Goal: Task Accomplishment & Management: Manage account settings

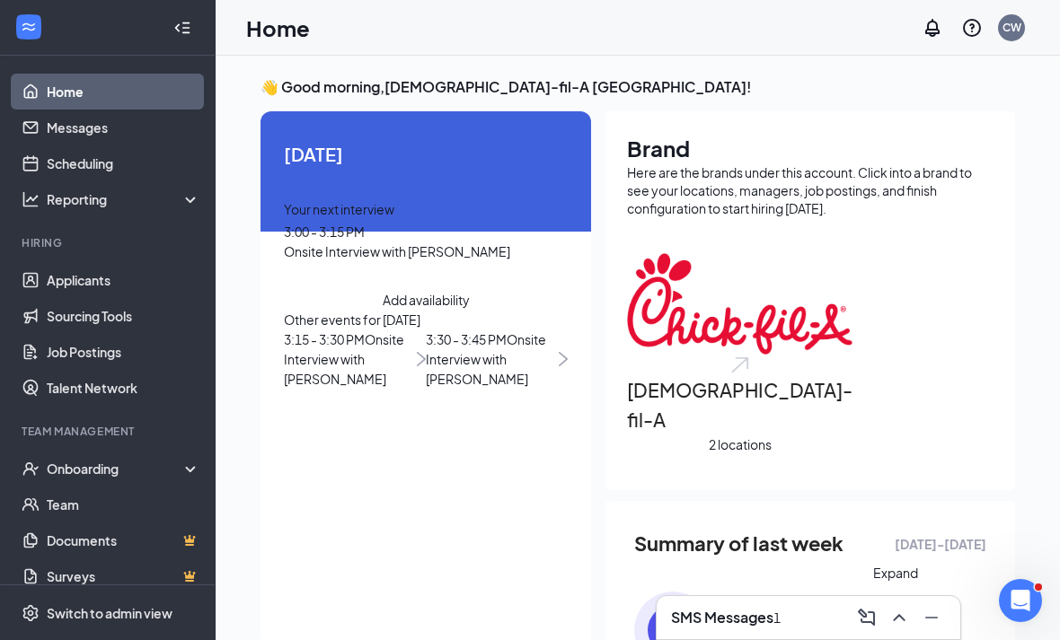
click at [900, 631] on button at bounding box center [899, 618] width 29 height 29
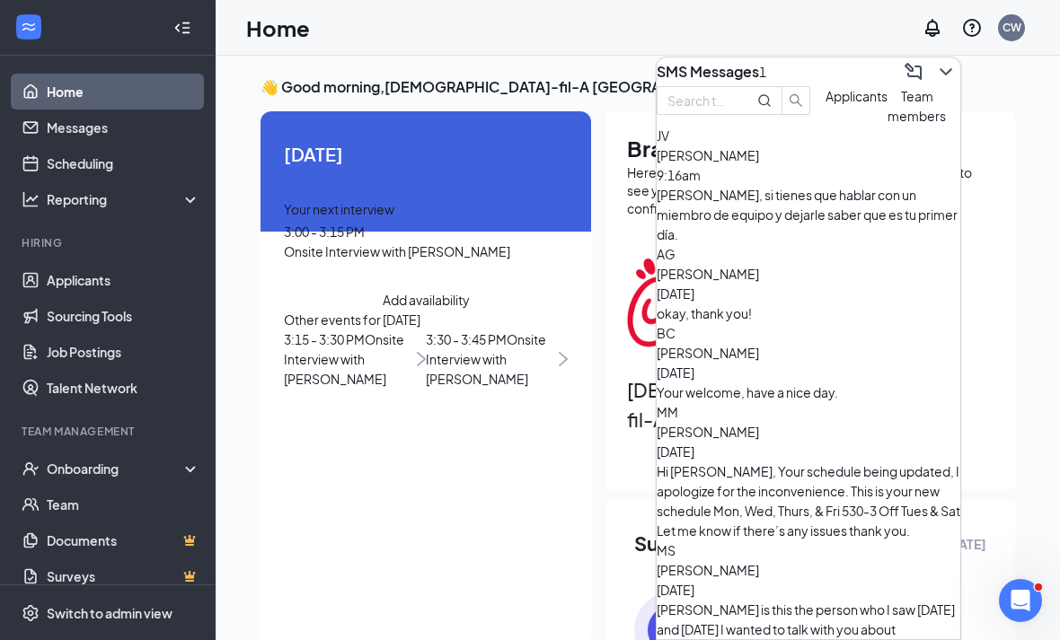
click at [826, 104] on span "Applicants" at bounding box center [857, 96] width 62 height 16
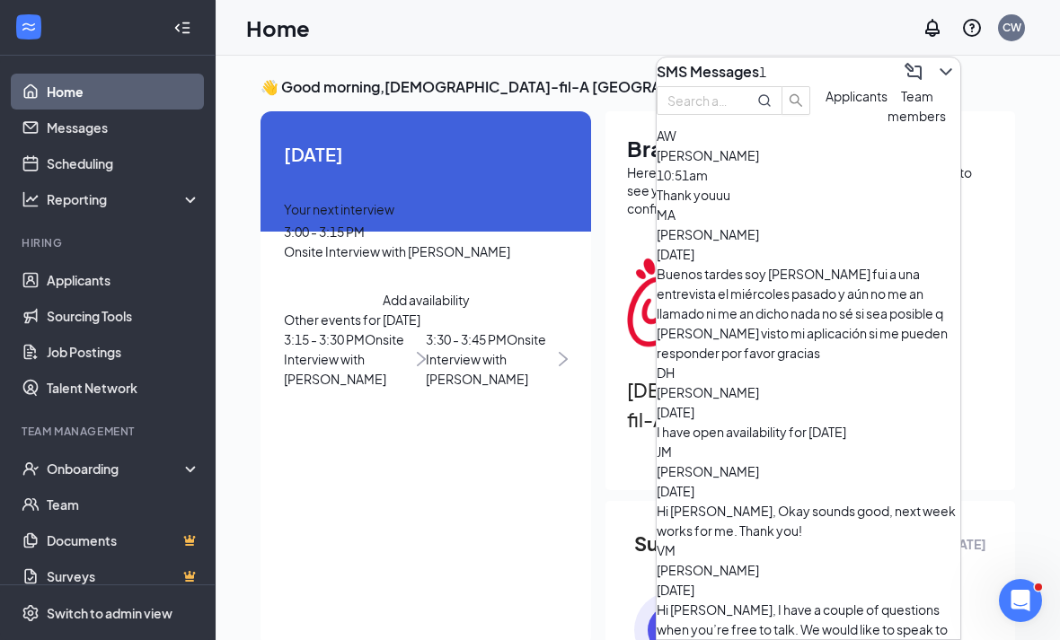
click at [757, 205] on div "Alicia Ward-Vance 10:51am Thank youuu" at bounding box center [809, 175] width 304 height 59
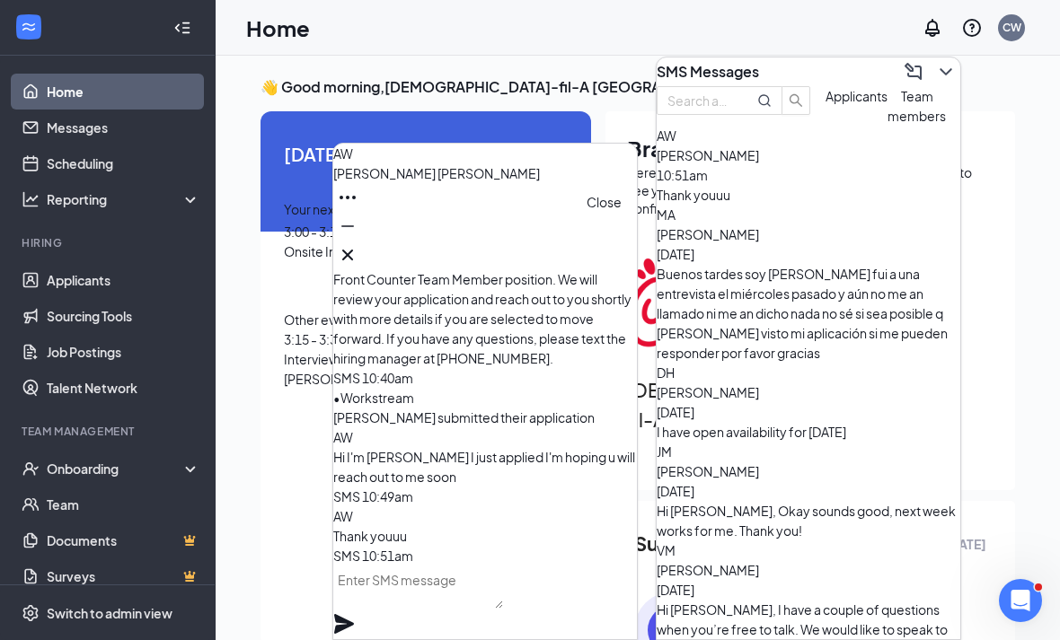
click at [353, 250] on icon "Cross" at bounding box center [347, 255] width 11 height 11
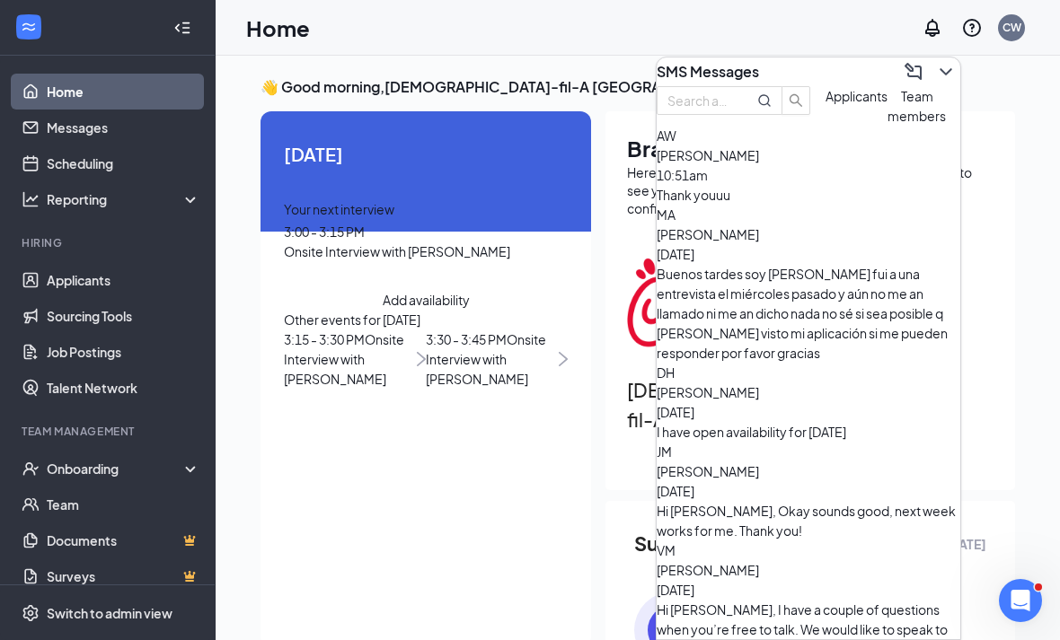
click at [925, 83] on div "SMS Messages" at bounding box center [809, 71] width 304 height 29
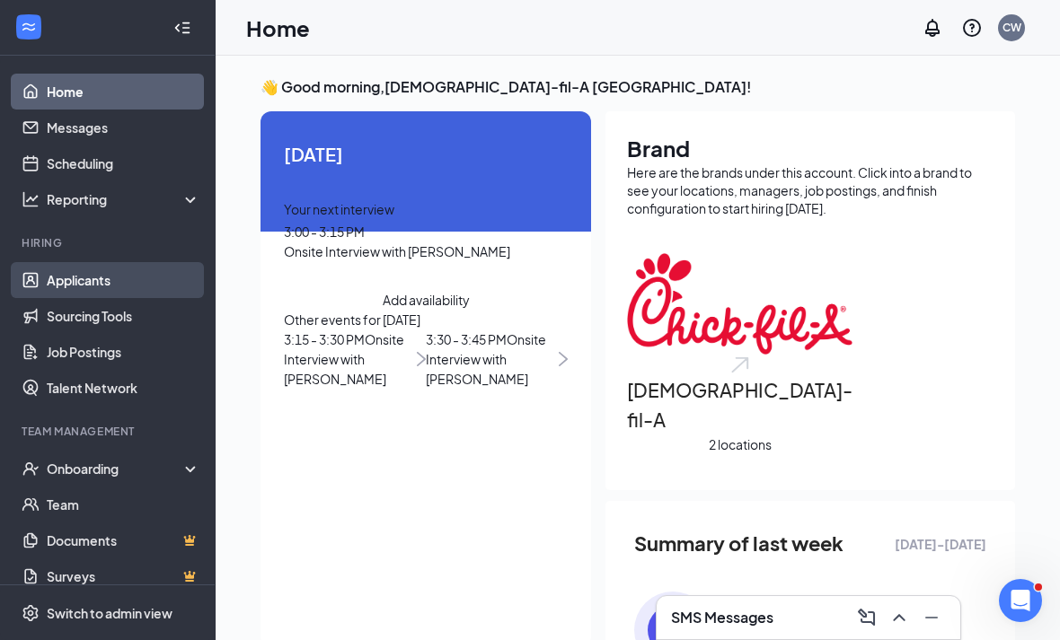
click at [139, 278] on link "Applicants" at bounding box center [124, 280] width 154 height 36
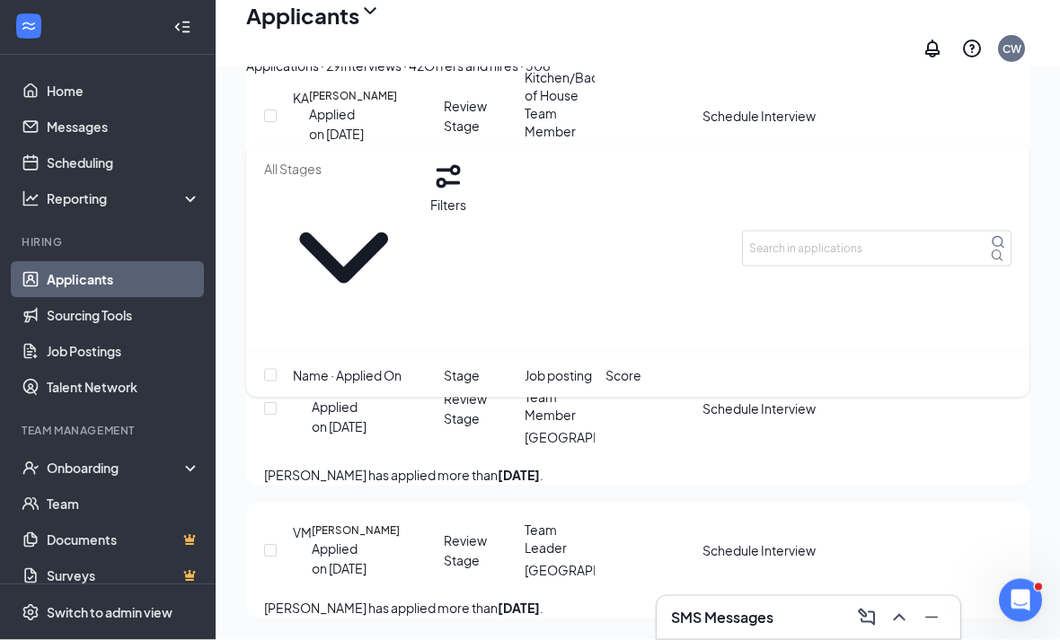
scroll to position [4799, 0]
click at [43, 472] on div "Onboarding" at bounding box center [108, 469] width 216 height 36
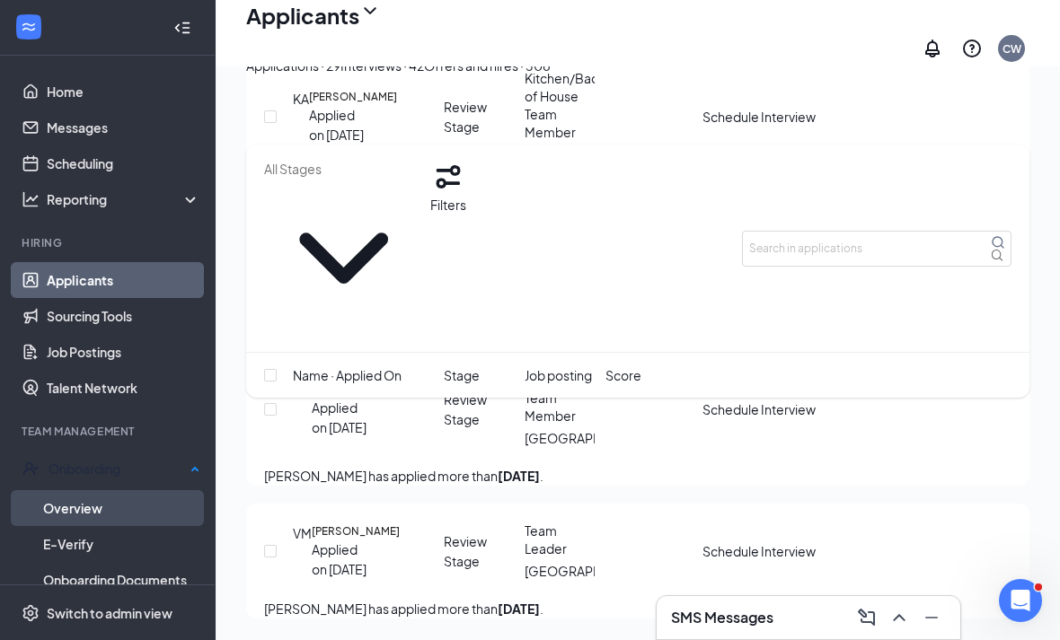
click at [50, 498] on link "Overview" at bounding box center [121, 508] width 157 height 36
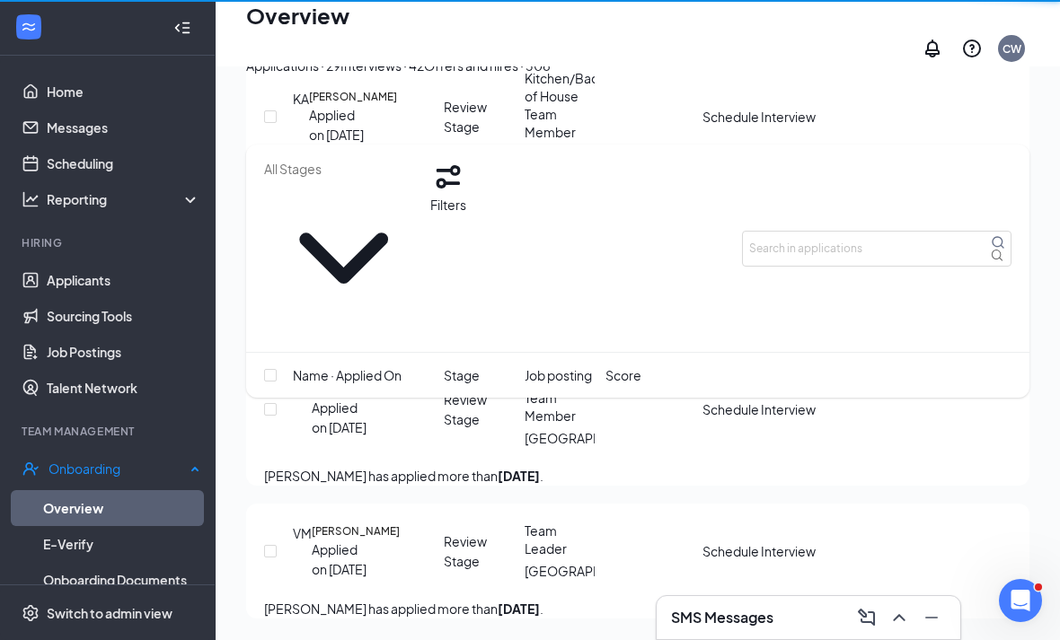
scroll to position [57, 0]
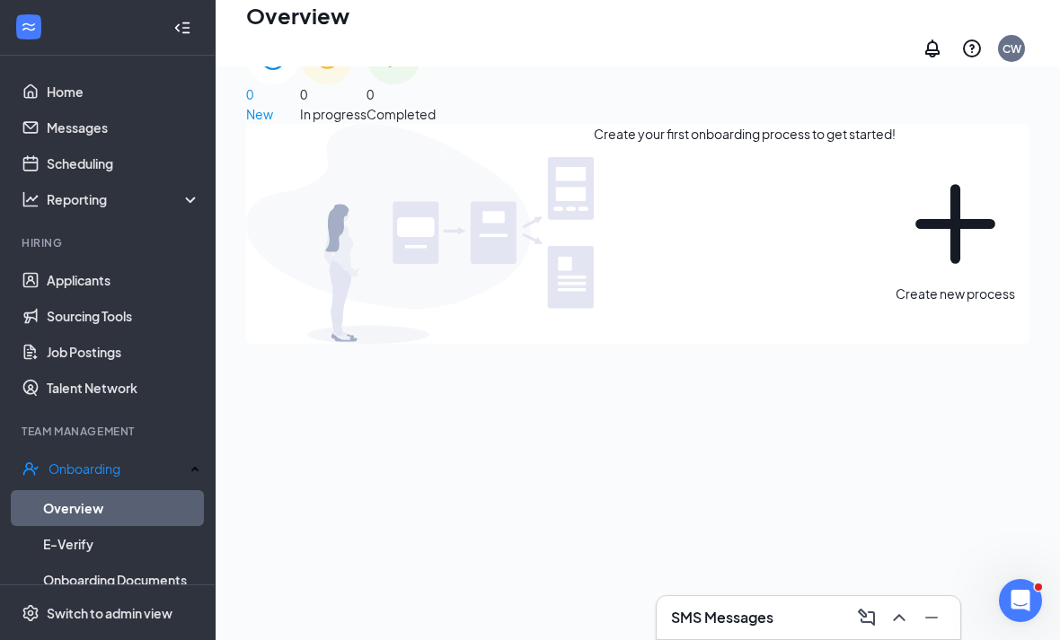
click at [436, 89] on div "0 Completed" at bounding box center [401, 77] width 69 height 93
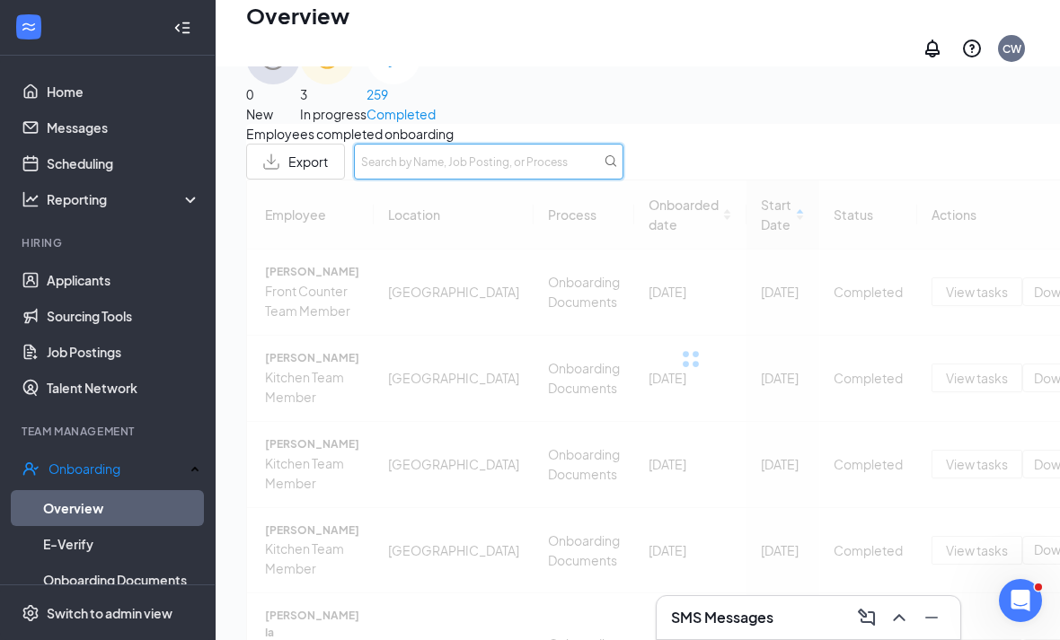
click at [623, 158] on input "text" at bounding box center [488, 162] width 269 height 36
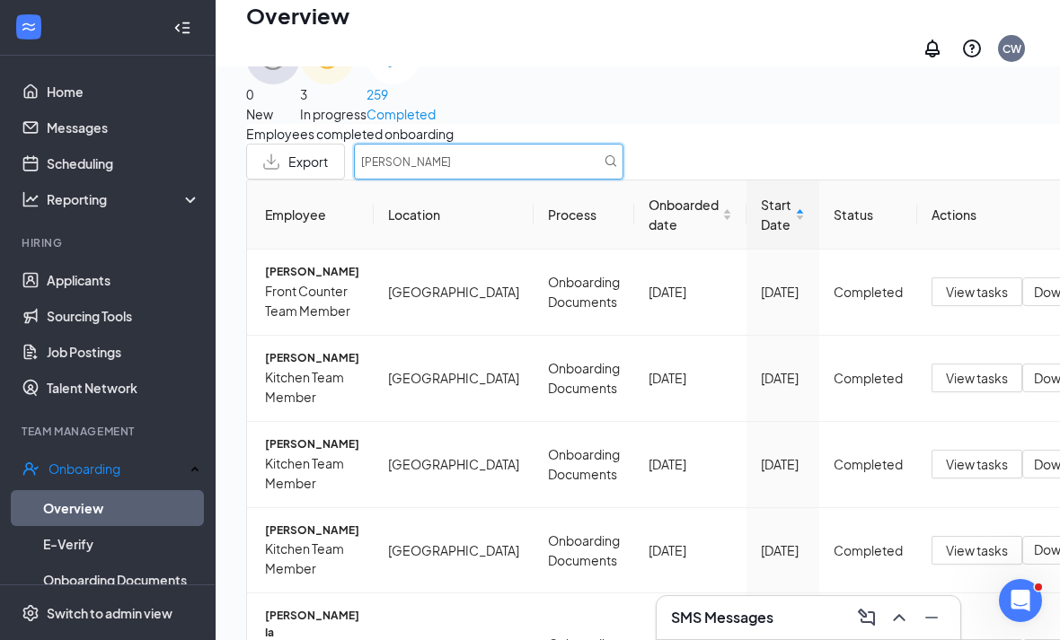
type input "JOSE"
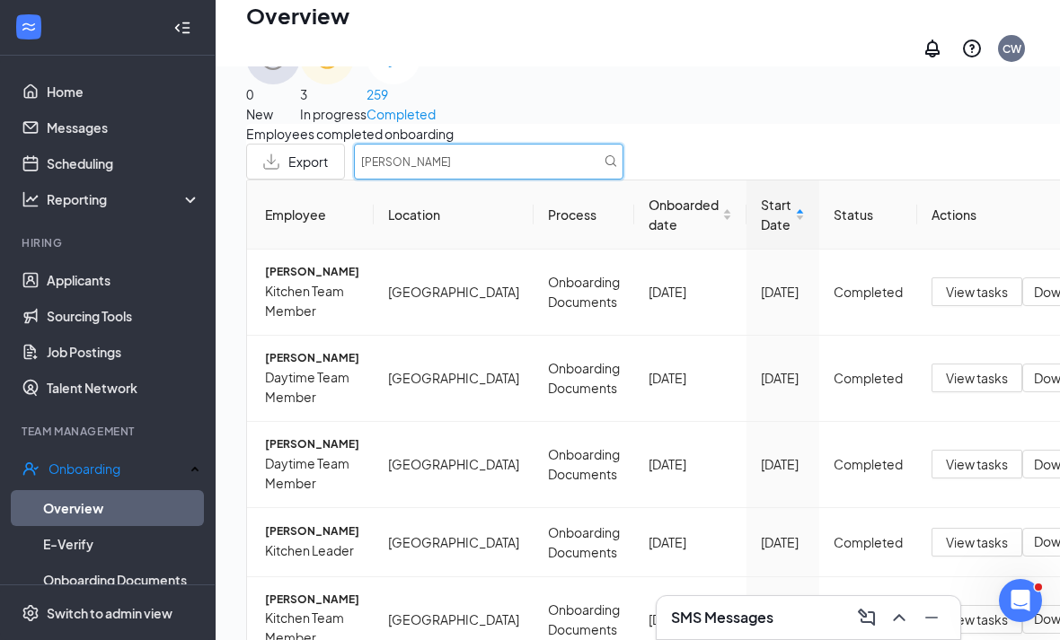
scroll to position [724, 0]
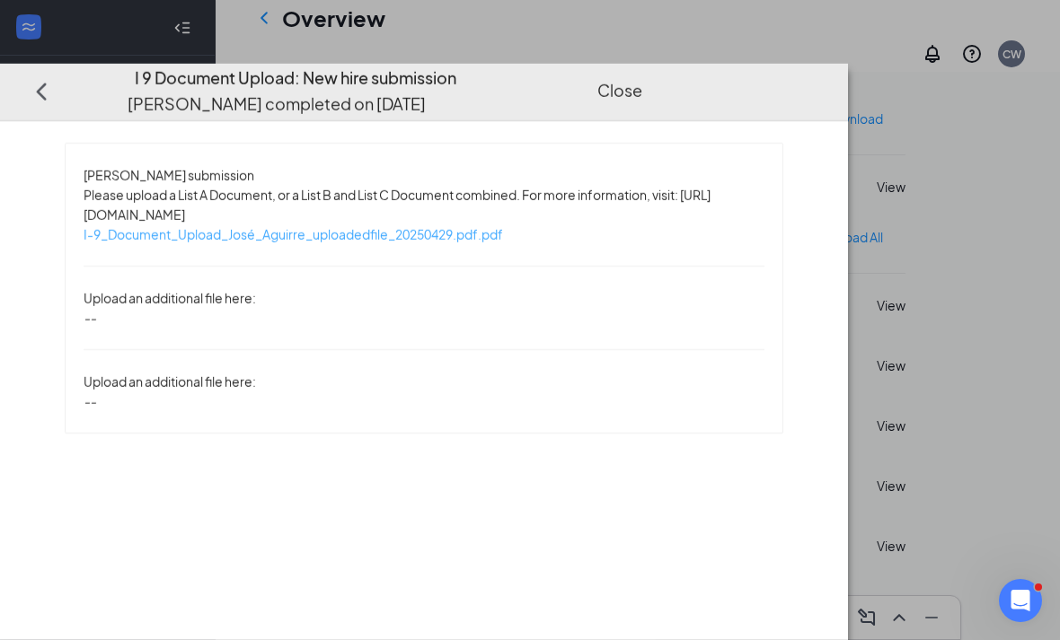
click at [503, 226] on span "I-9_Document_Upload_José_Aguirre_uploadedfile_20250429.pdf.pdf" at bounding box center [294, 234] width 420 height 16
click at [660, 66] on div "Close" at bounding box center [628, 91] width 63 height 51
click at [642, 79] on button "Close" at bounding box center [619, 91] width 45 height 25
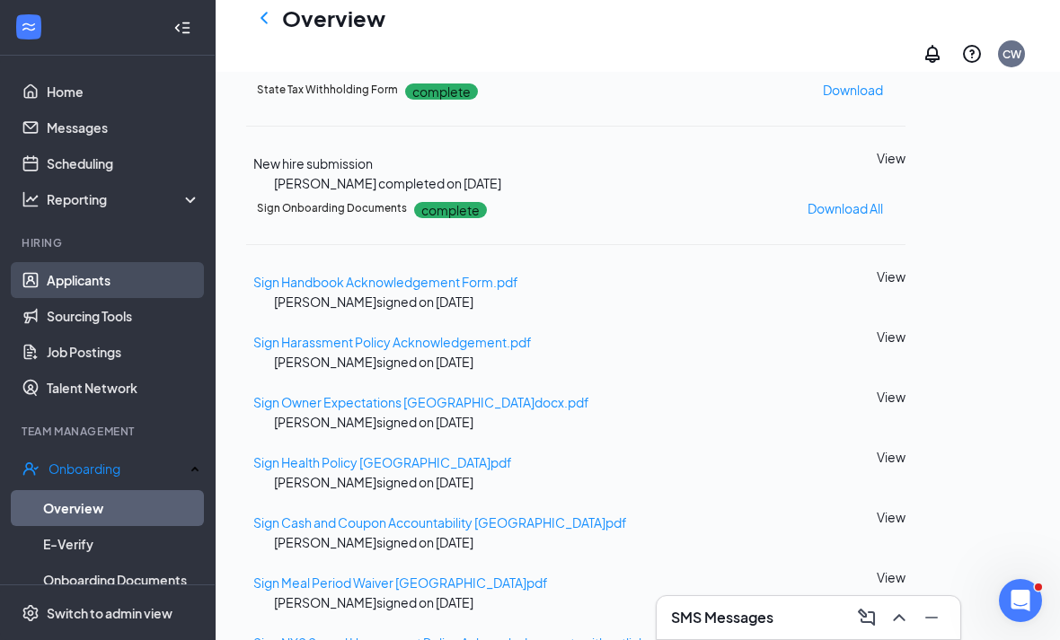
click at [110, 290] on link "Applicants" at bounding box center [124, 280] width 154 height 36
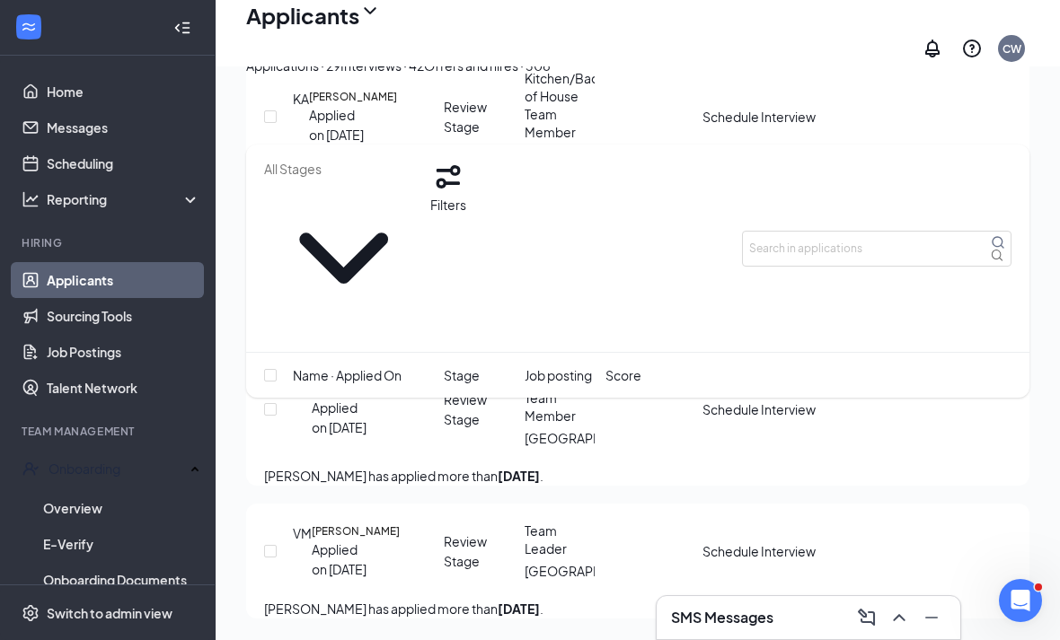
scroll to position [5172, 0]
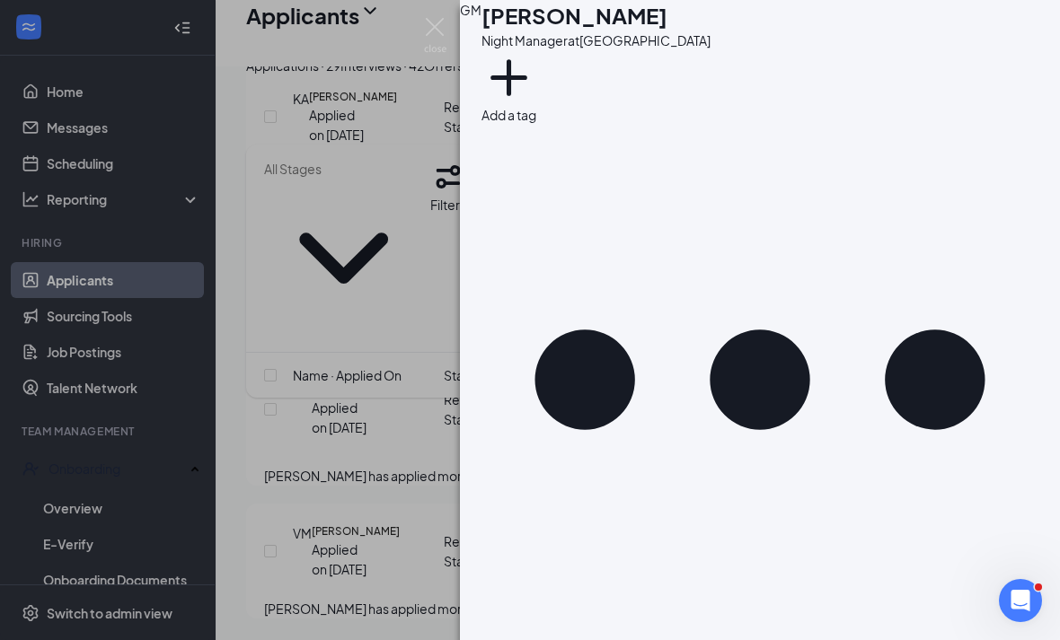
scroll to position [414, 0]
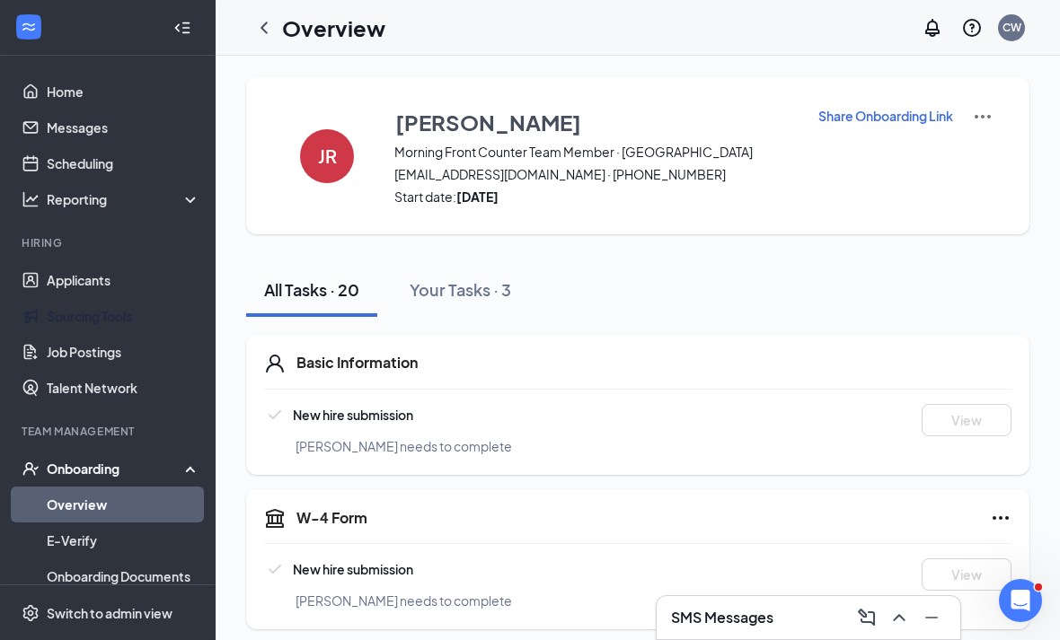
click at [64, 296] on link "Applicants" at bounding box center [124, 280] width 154 height 36
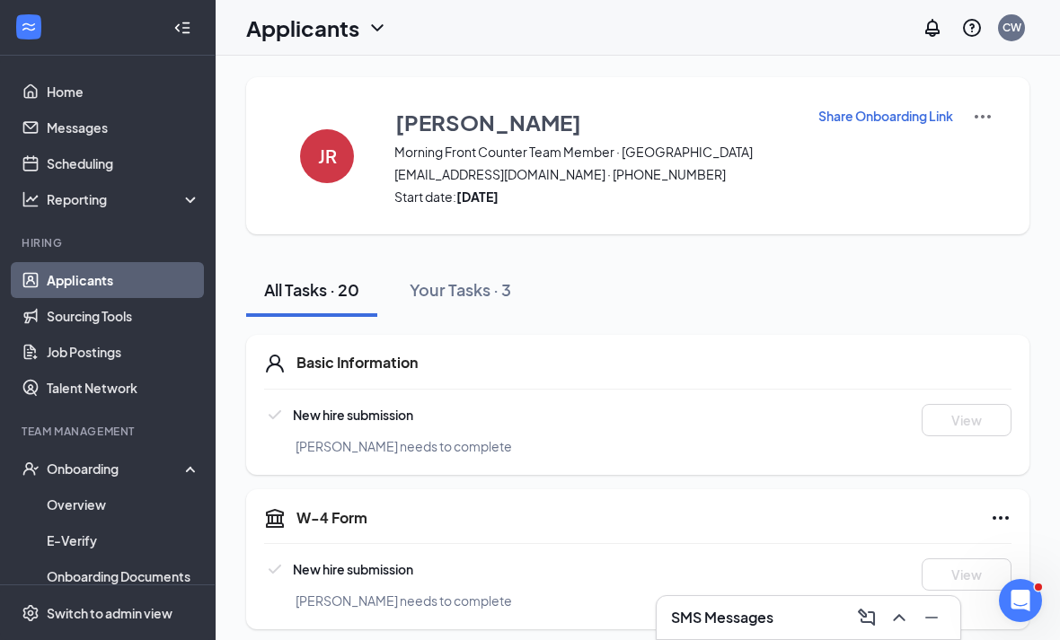
scroll to position [57, 0]
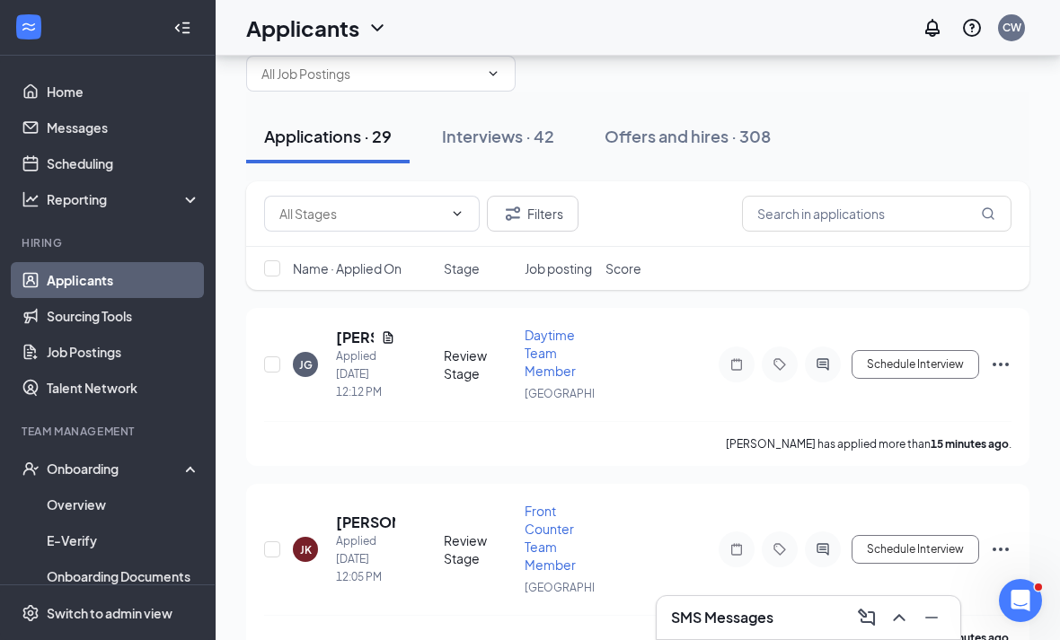
click at [129, 437] on li "Team Management Onboarding Overview E-Verify Onboarding Documents Activity log …" at bounding box center [107, 581] width 215 height 314
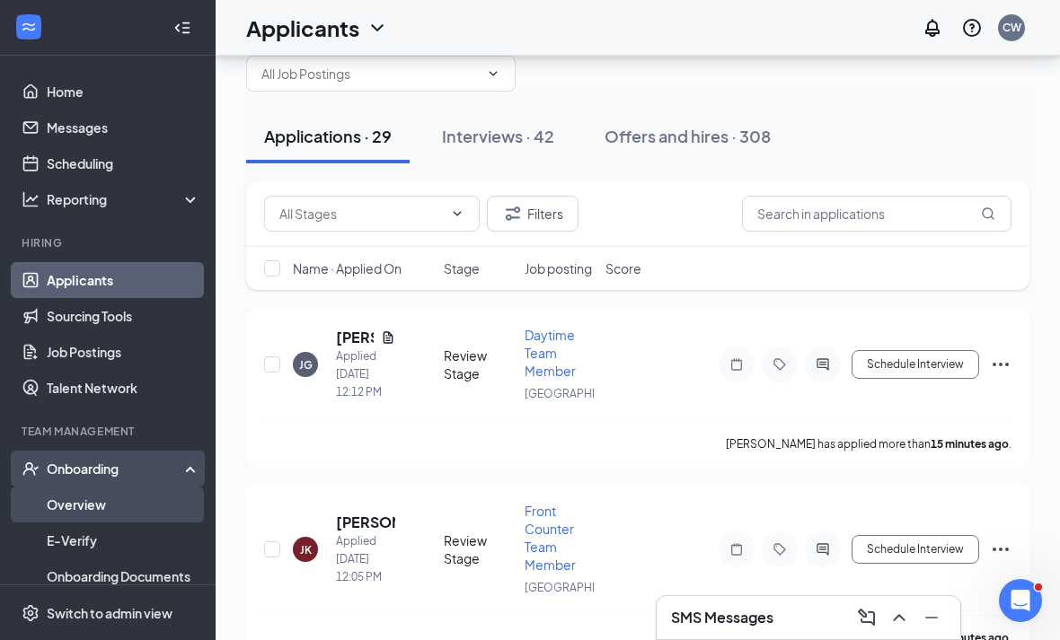
click at [120, 496] on link "Overview" at bounding box center [124, 505] width 154 height 36
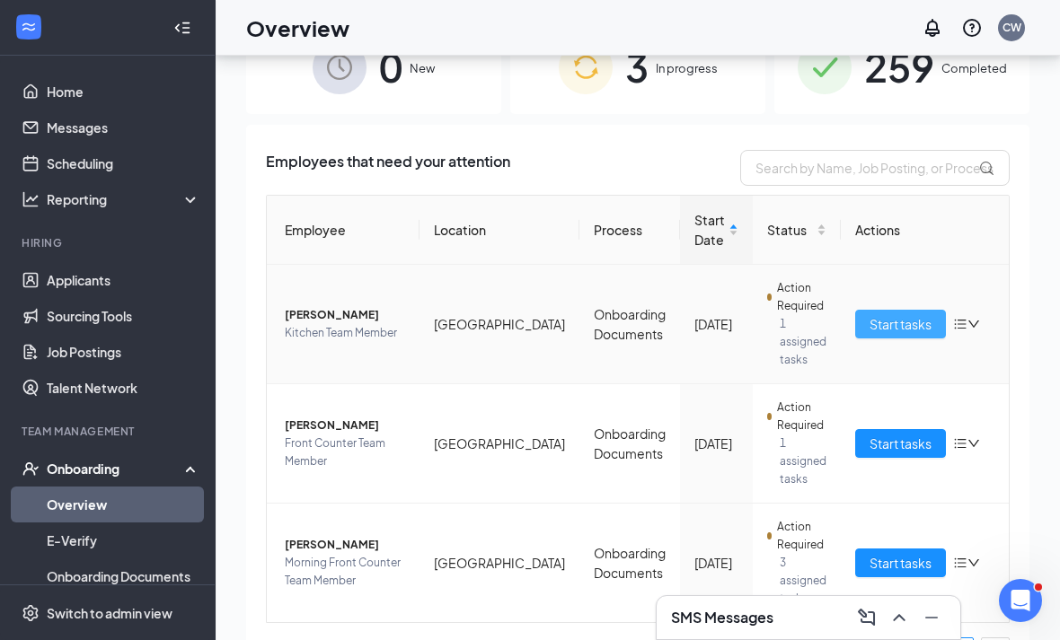
click at [870, 324] on span "Start tasks" at bounding box center [901, 324] width 62 height 20
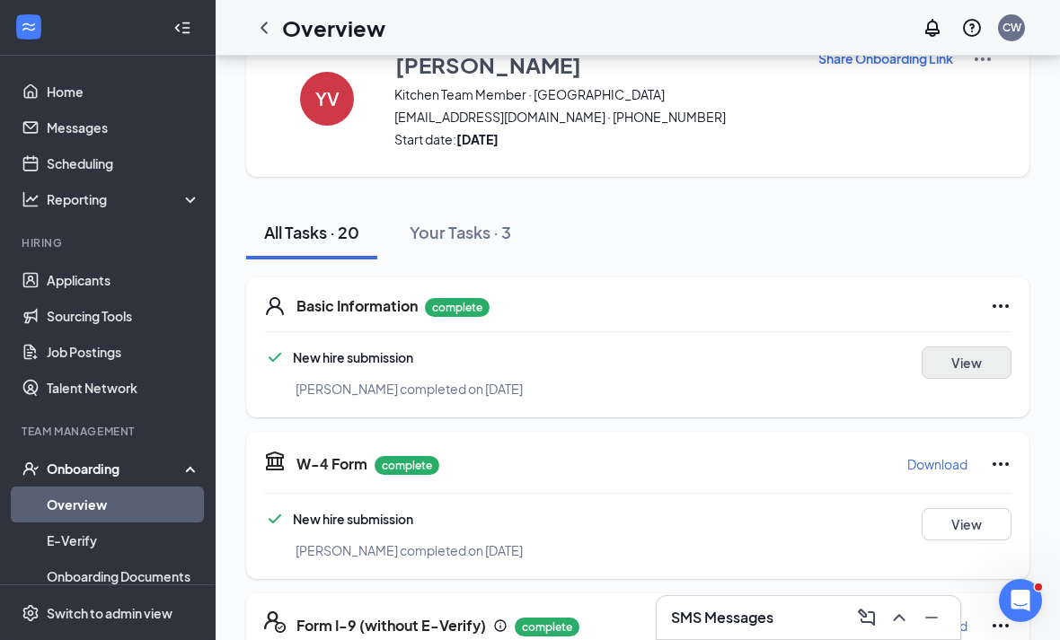
click at [944, 359] on button "View" at bounding box center [967, 363] width 90 height 32
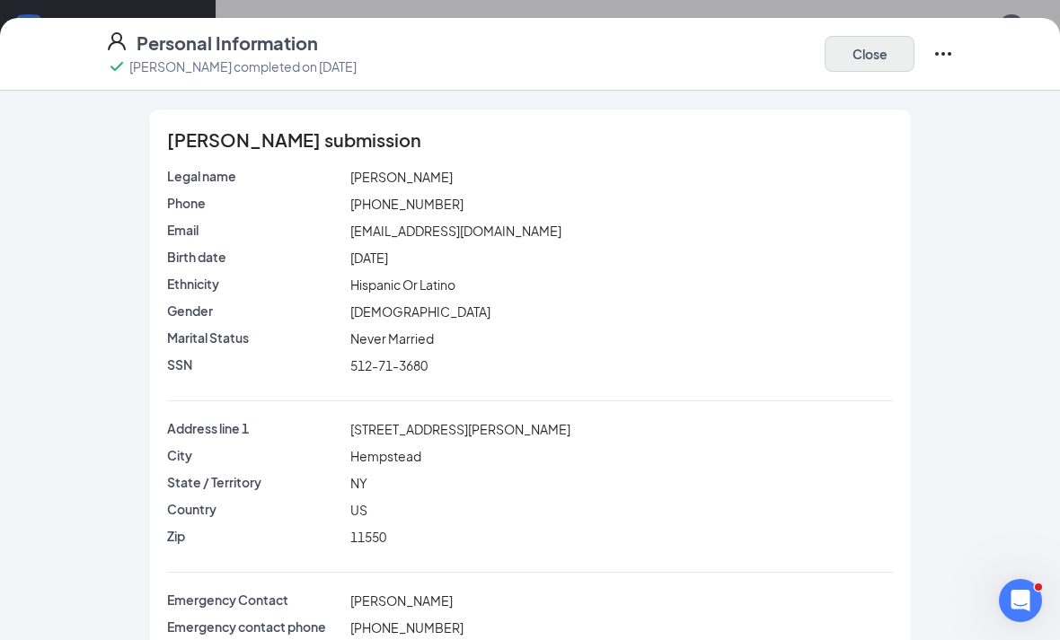
click at [837, 63] on button "Close" at bounding box center [870, 54] width 90 height 36
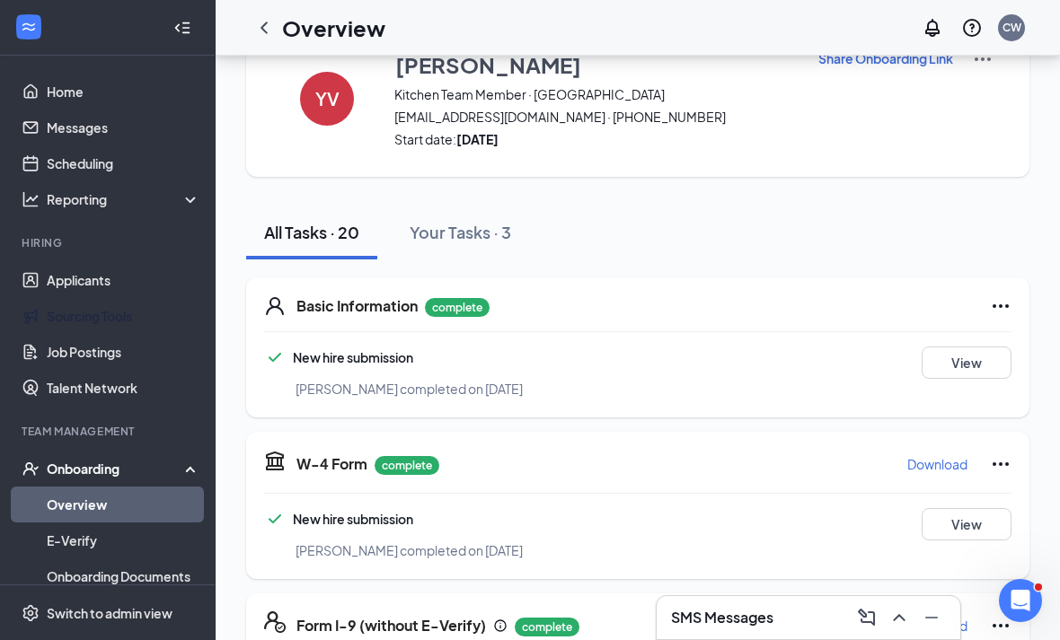
scroll to position [317, 0]
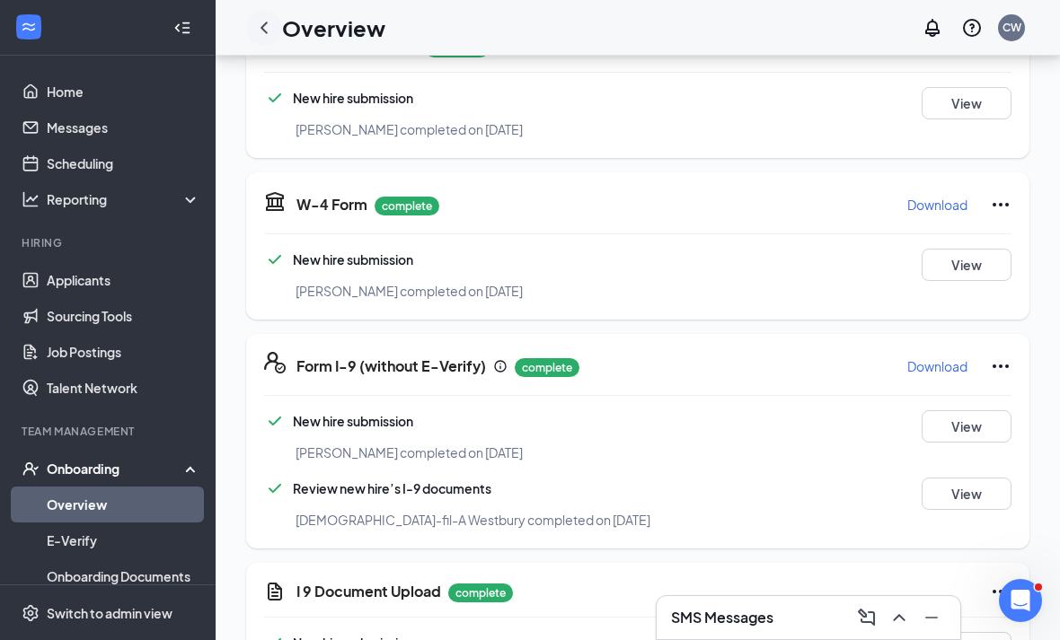
click at [269, 39] on div at bounding box center [264, 28] width 36 height 36
click at [263, 30] on icon "ChevronLeft" at bounding box center [264, 28] width 7 height 12
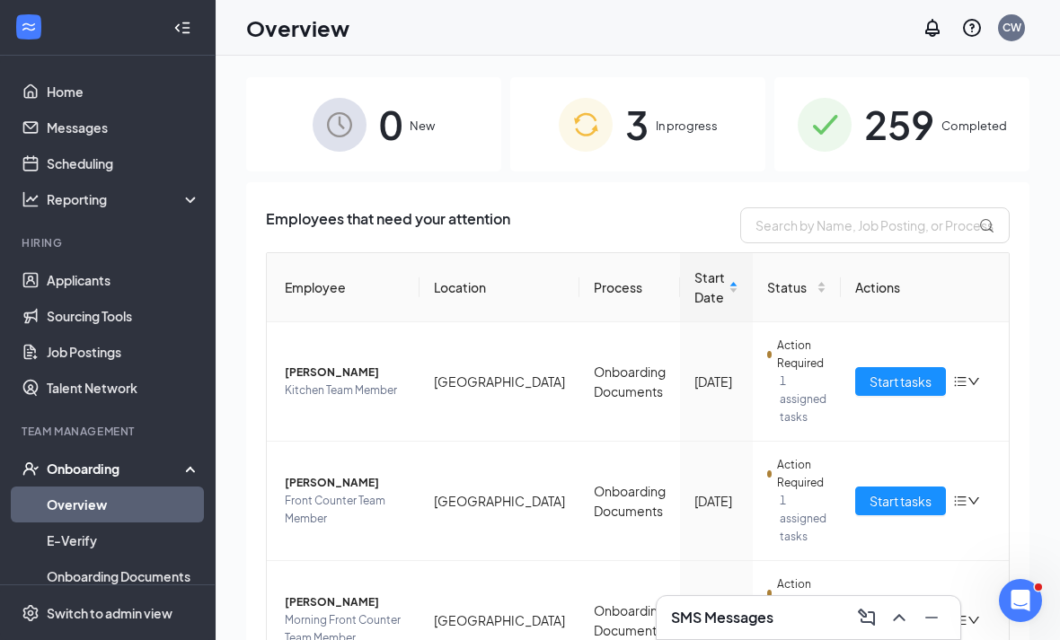
click at [972, 127] on span "Completed" at bounding box center [974, 126] width 66 height 18
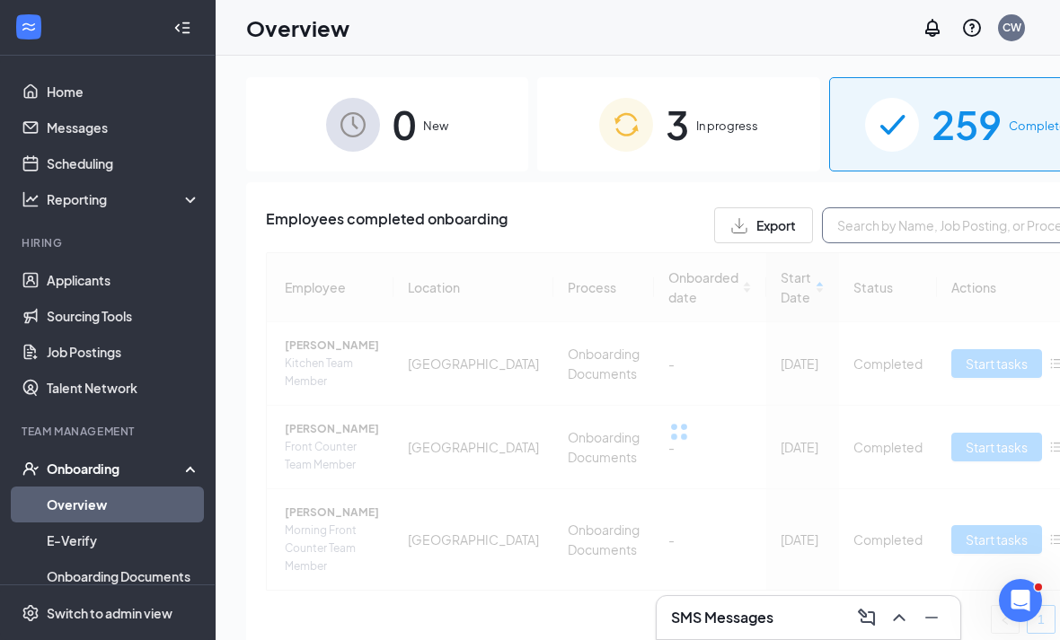
click at [845, 226] on input "text" at bounding box center [956, 226] width 269 height 36
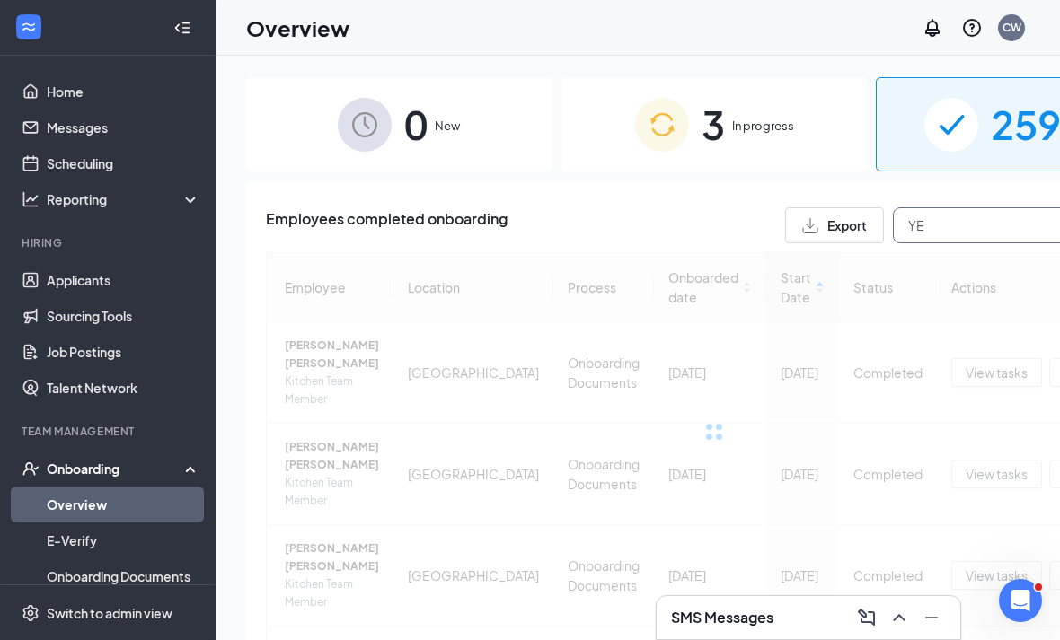
type input "Y"
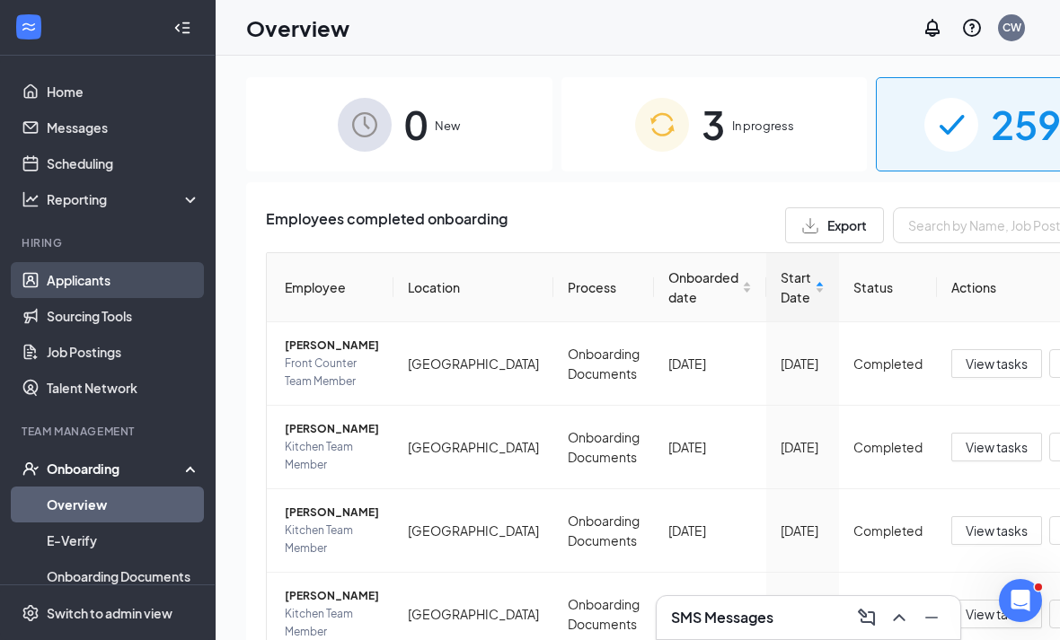
click at [97, 271] on link "Applicants" at bounding box center [124, 280] width 154 height 36
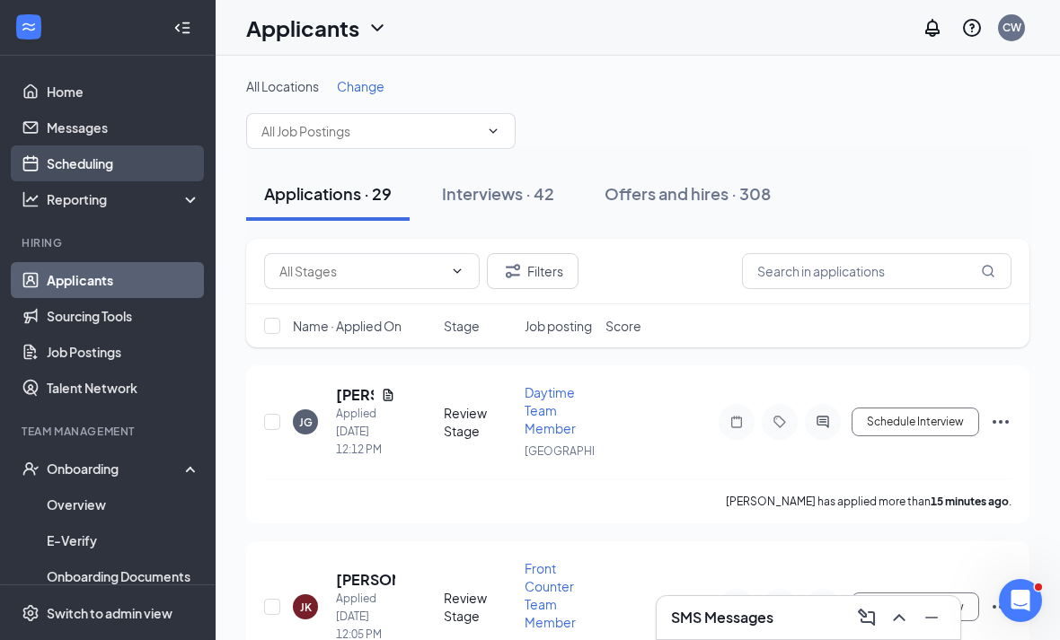
click at [93, 155] on link "Scheduling" at bounding box center [124, 164] width 154 height 36
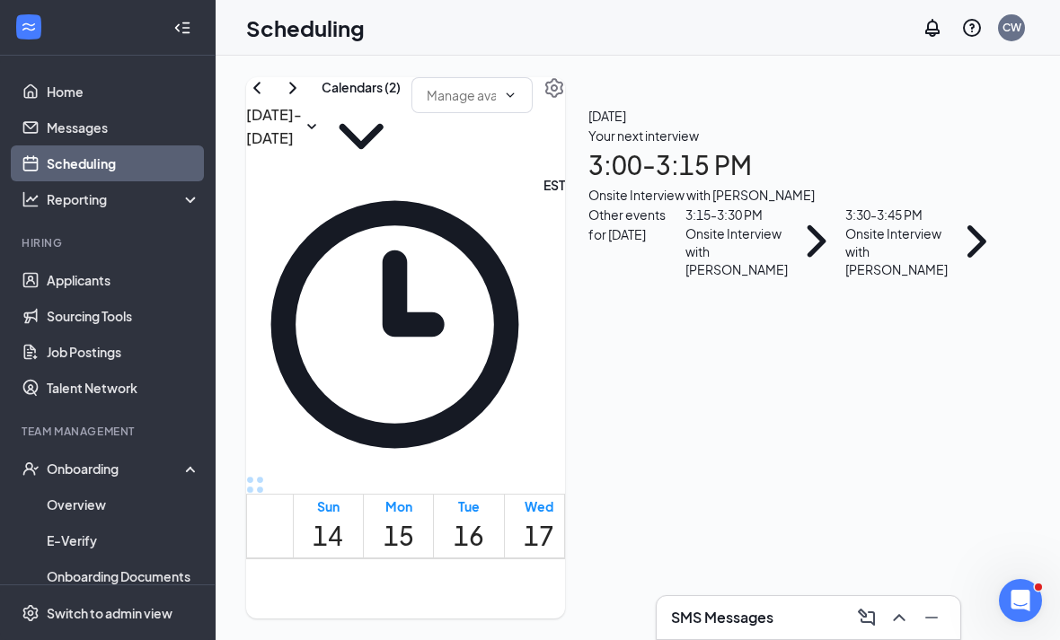
scroll to position [2048, 0]
click at [171, 298] on link "Applicants" at bounding box center [124, 280] width 154 height 36
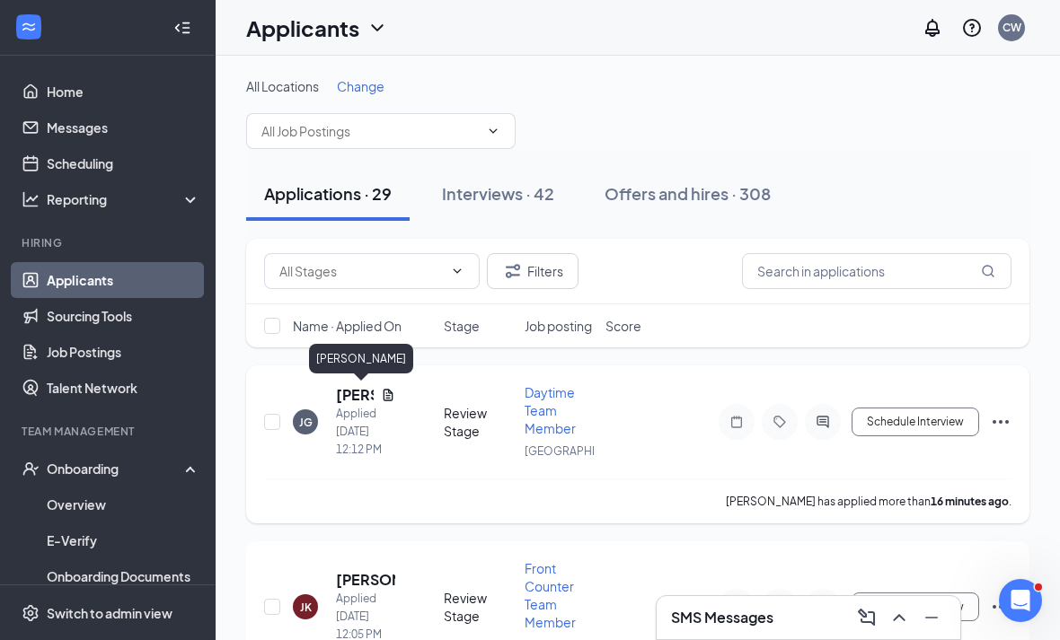
click at [347, 392] on h5 "[PERSON_NAME]" at bounding box center [355, 395] width 38 height 20
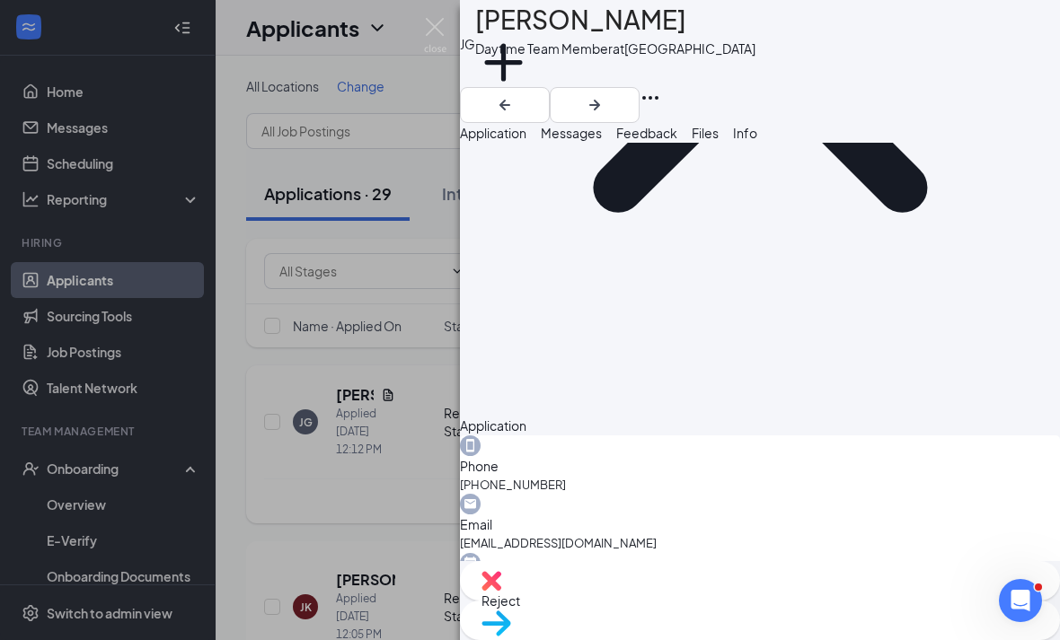
scroll to position [346, 0]
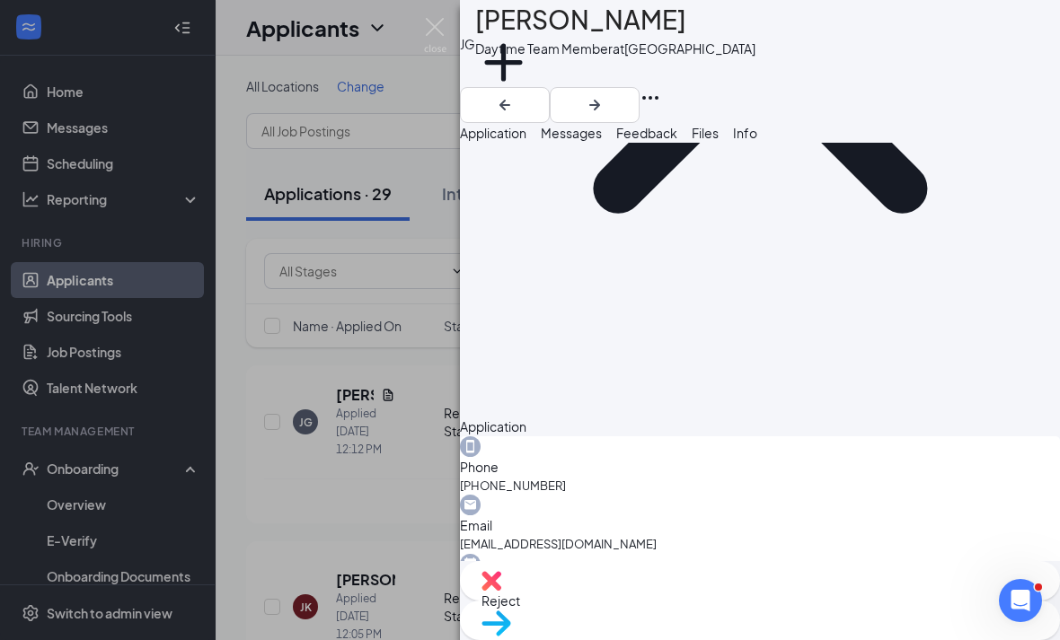
scroll to position [339, 0]
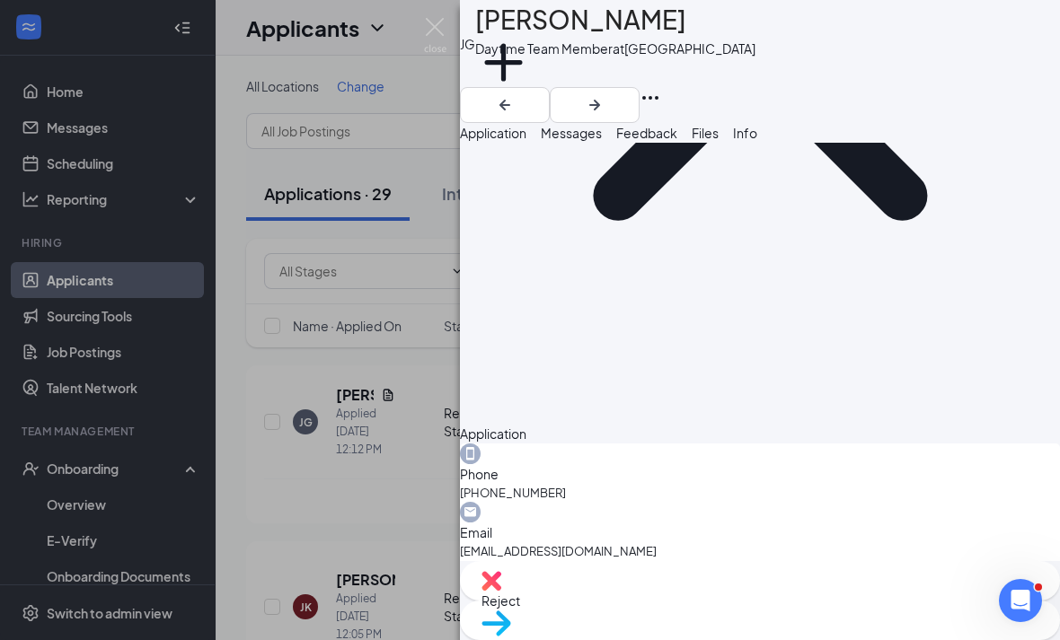
click at [428, 216] on div "JG Jorge Gonzalez Daytime Team Member at Westbury Add a tag Application Message…" at bounding box center [530, 320] width 1060 height 640
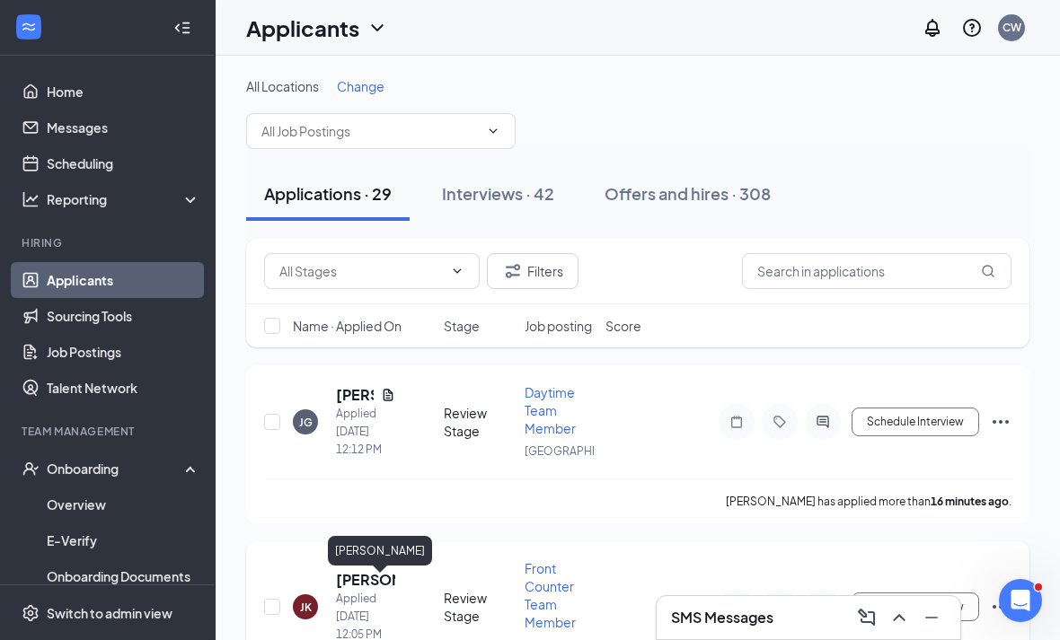
click at [377, 587] on h5 "[PERSON_NAME]" at bounding box center [365, 580] width 59 height 20
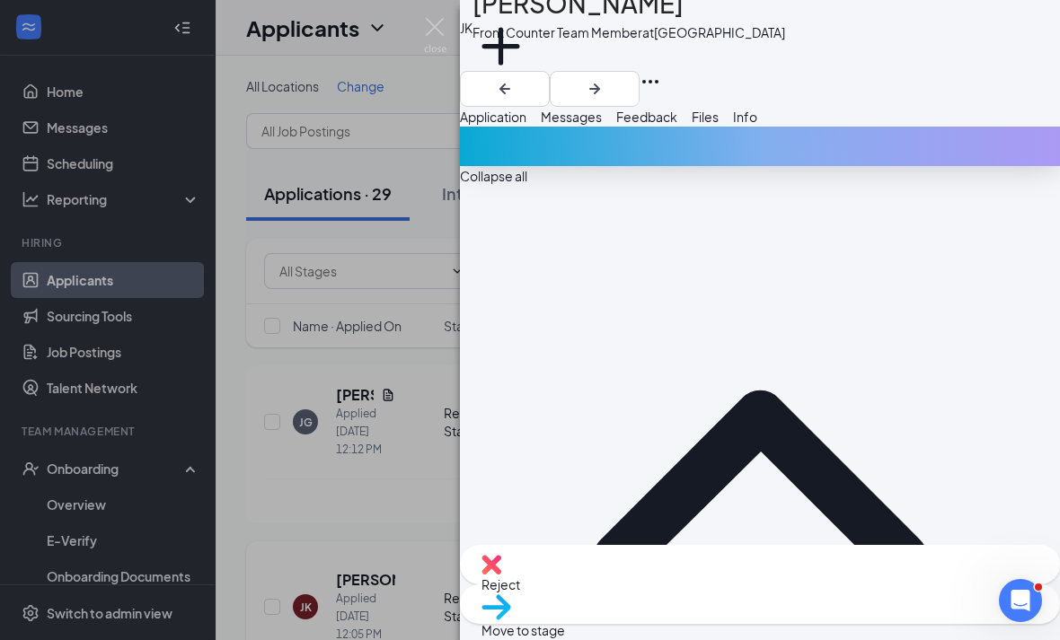
scroll to position [57, 0]
click at [511, 595] on img at bounding box center [496, 608] width 30 height 26
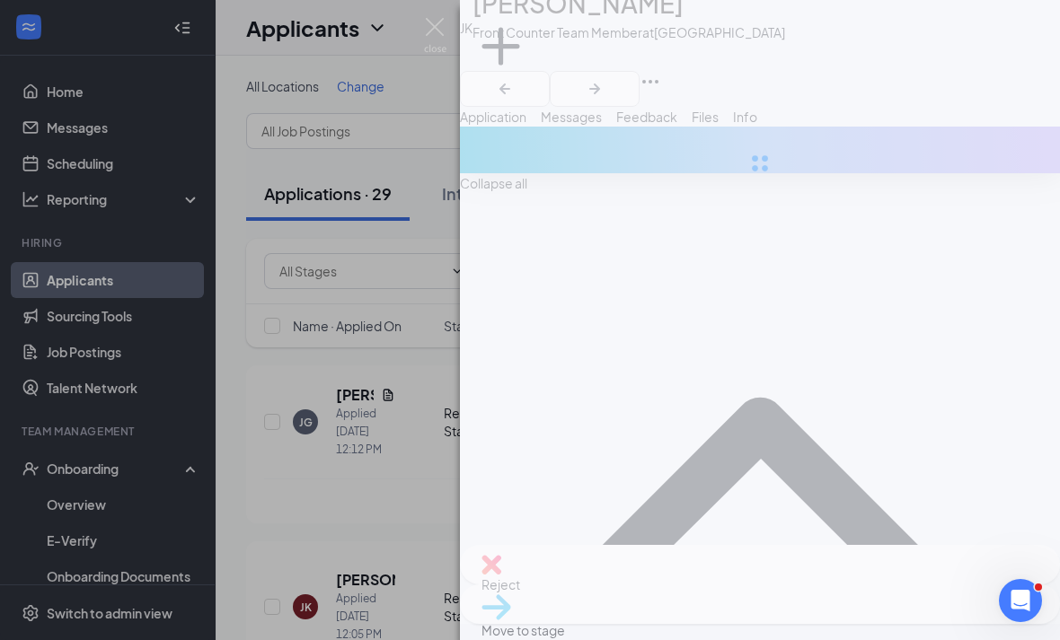
type input "Onsite Interview (next stage)"
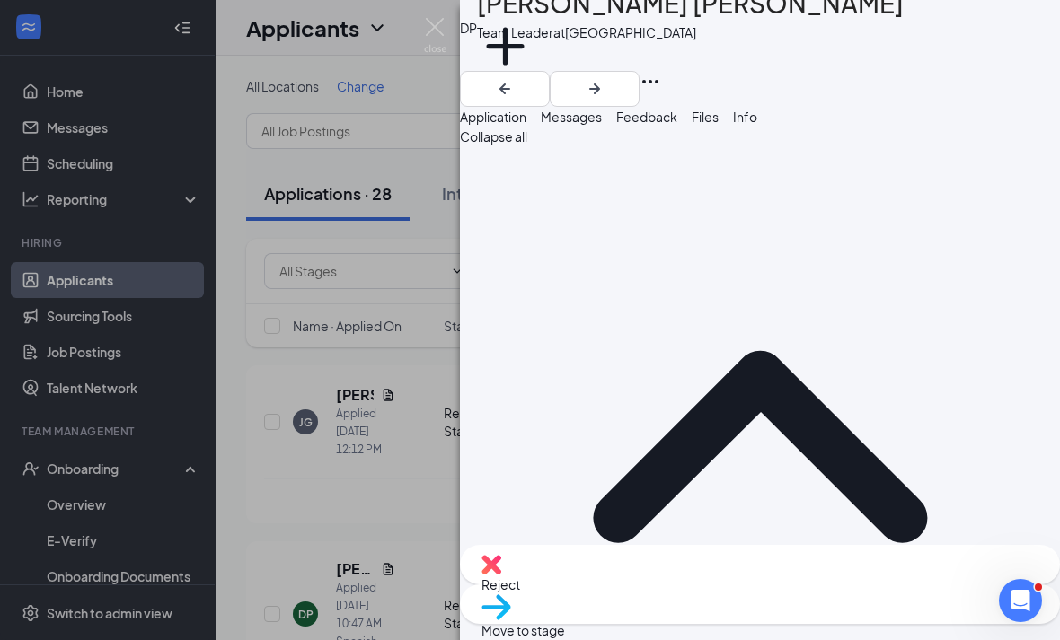
click at [426, 419] on div "DP Danny paula Team Leader at Eisenhower Park Add a tag Application Messages Fe…" at bounding box center [530, 320] width 1060 height 640
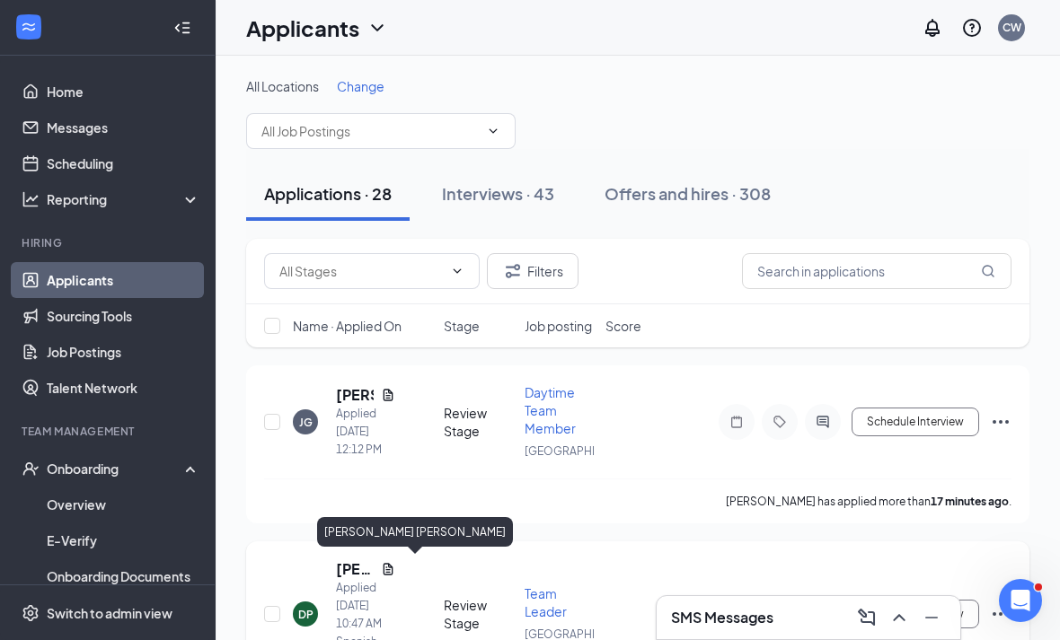
click at [344, 560] on h5 "[PERSON_NAME] [PERSON_NAME]" at bounding box center [355, 570] width 38 height 20
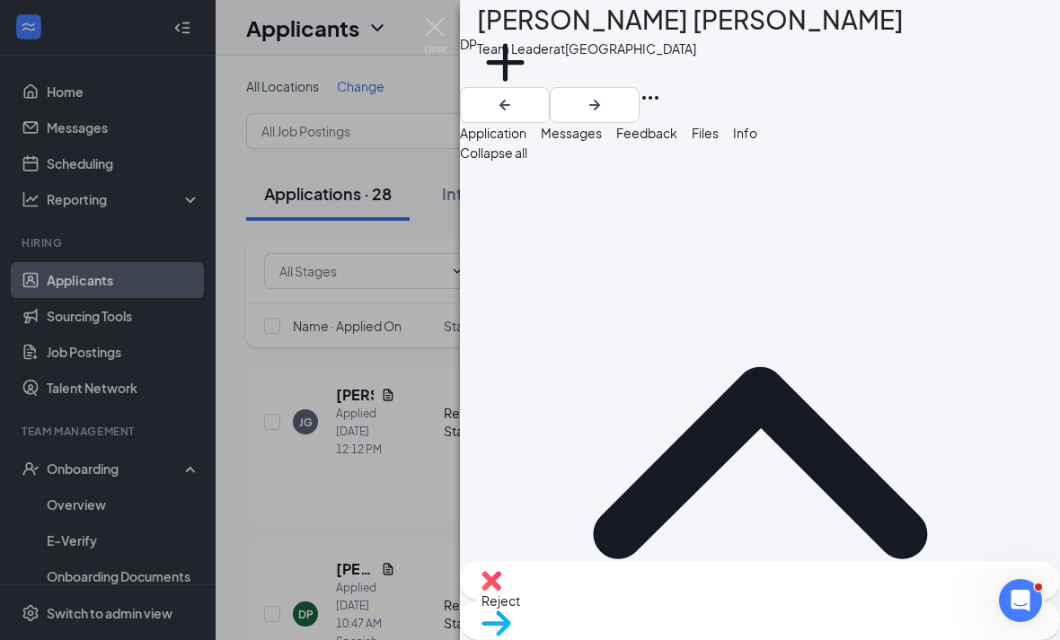
click at [304, 311] on div "DP Danny paula Team Leader at Eisenhower Park Add a tag Application Messages Fe…" at bounding box center [530, 320] width 1060 height 640
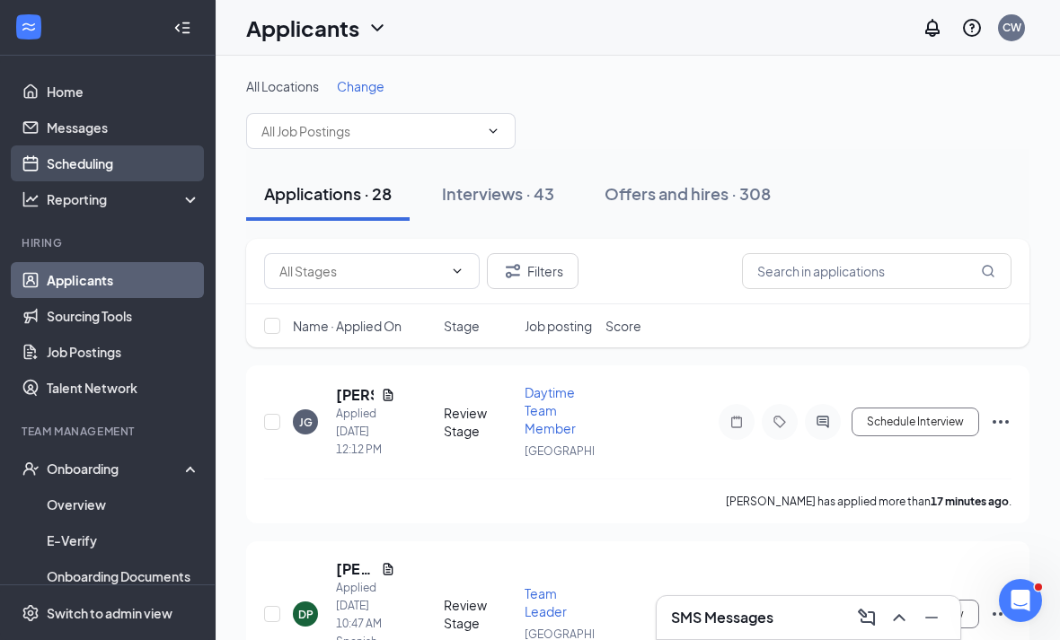
click at [113, 174] on link "Scheduling" at bounding box center [124, 164] width 154 height 36
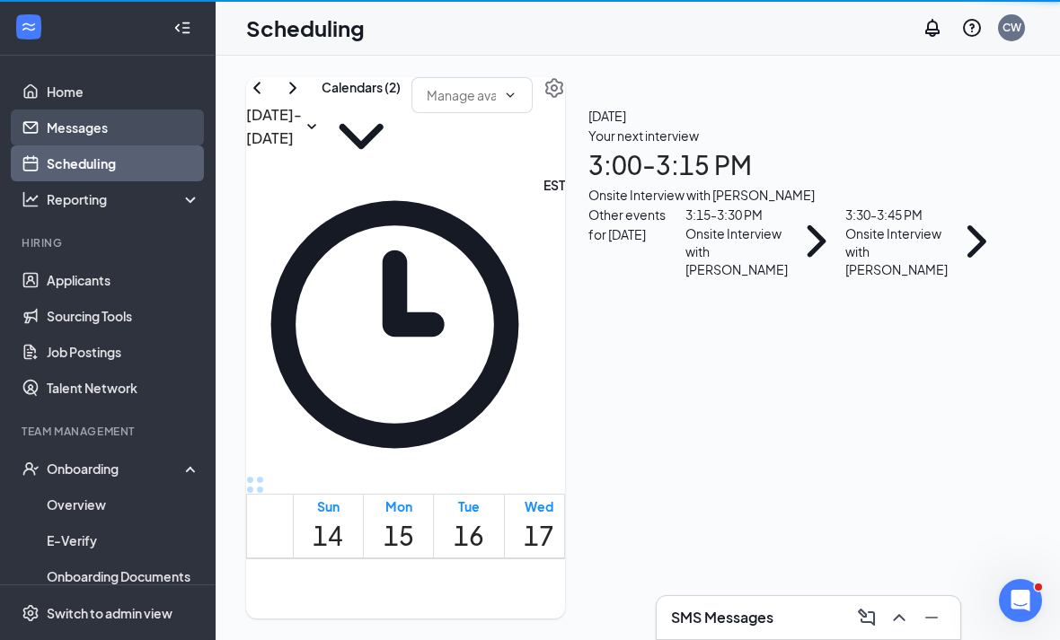
scroll to position [883, 0]
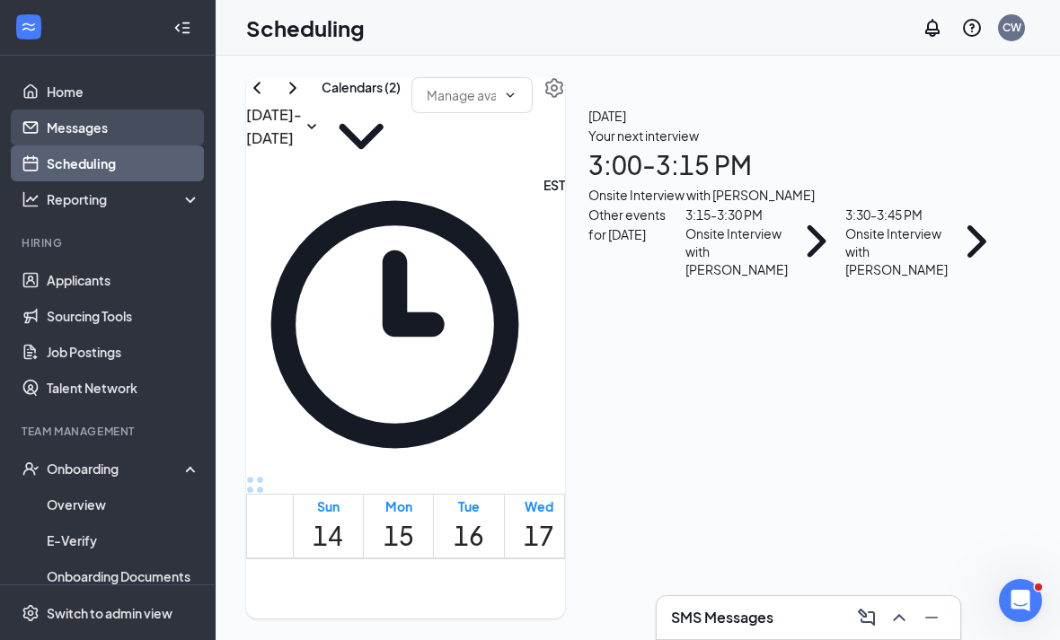
click at [113, 130] on link "Messages" at bounding box center [124, 128] width 154 height 36
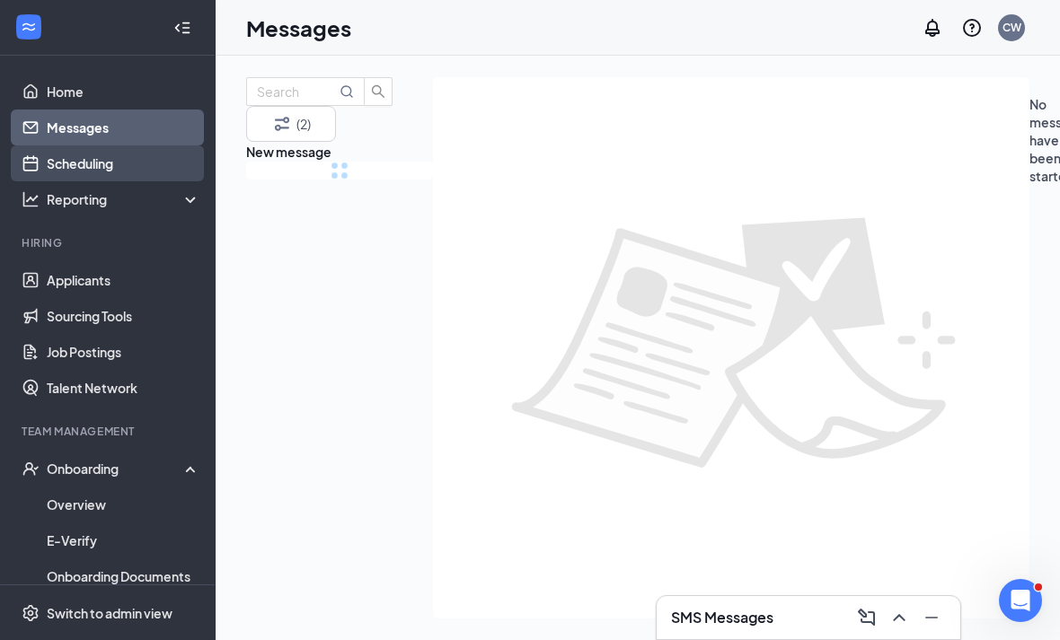
click at [119, 163] on link "Scheduling" at bounding box center [124, 164] width 154 height 36
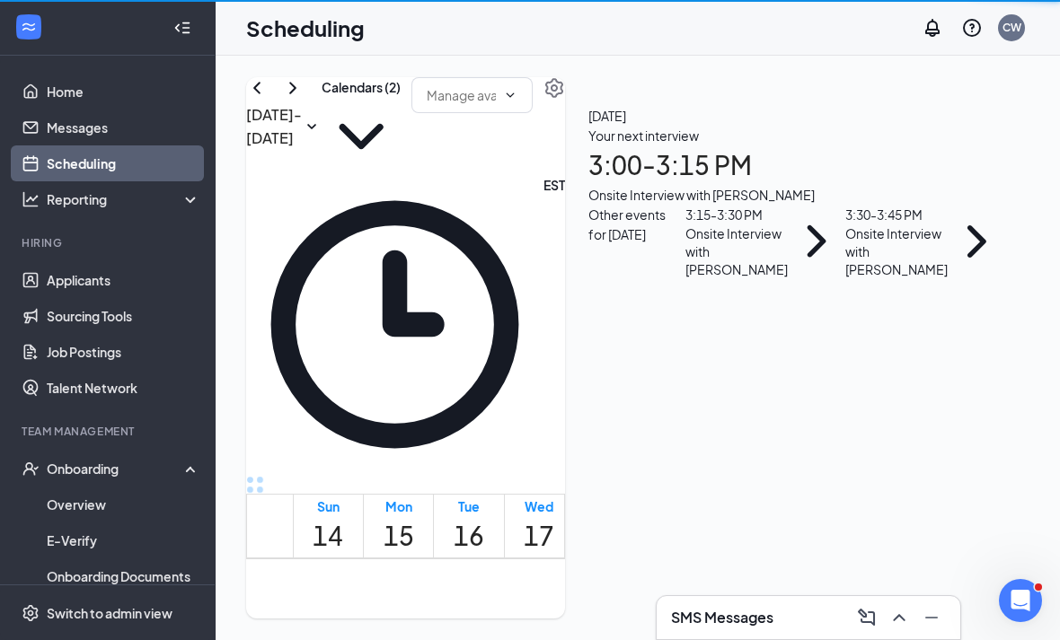
scroll to position [883, 0]
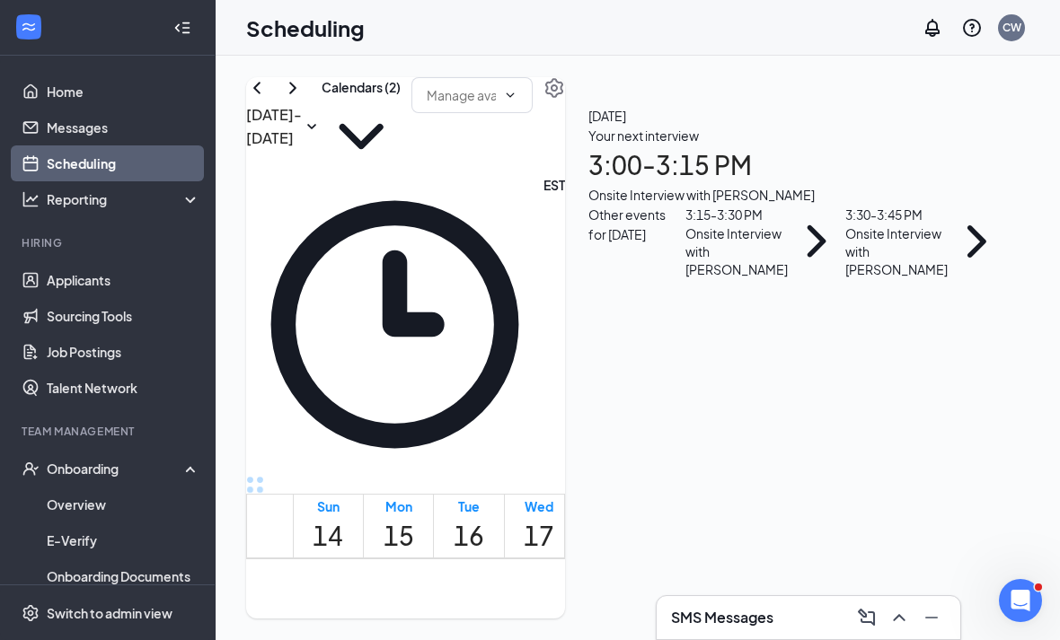
click at [300, 149] on div "Sep 14 - Sep 20" at bounding box center [283, 126] width 75 height 99
click at [268, 99] on icon "ChevronLeft" at bounding box center [257, 88] width 22 height 22
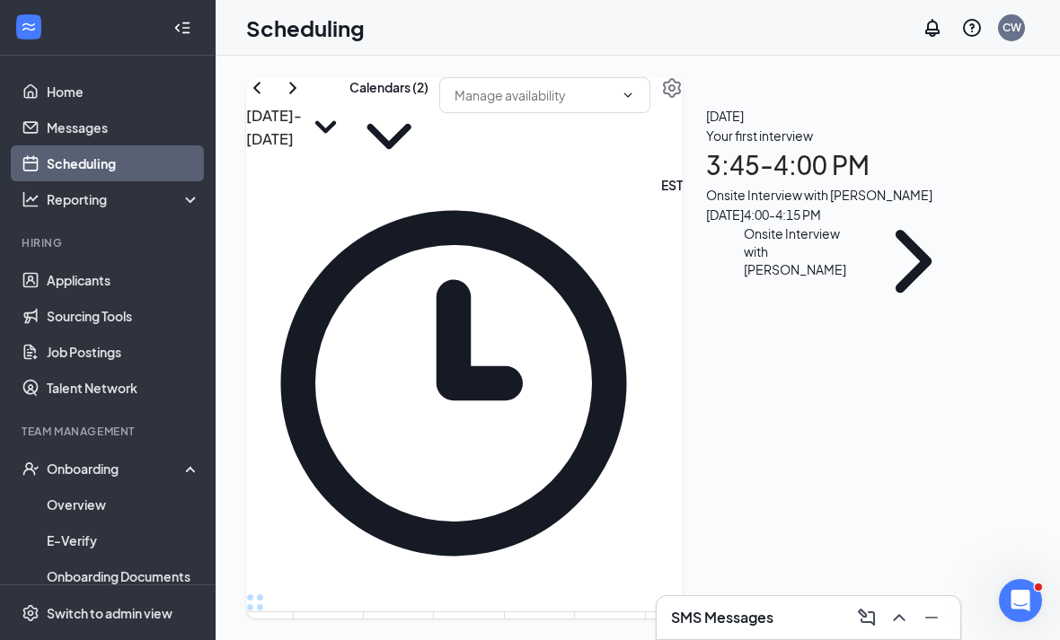
click at [970, 185] on h1 "3:00 - 3:15 PM" at bounding box center [838, 166] width 264 height 40
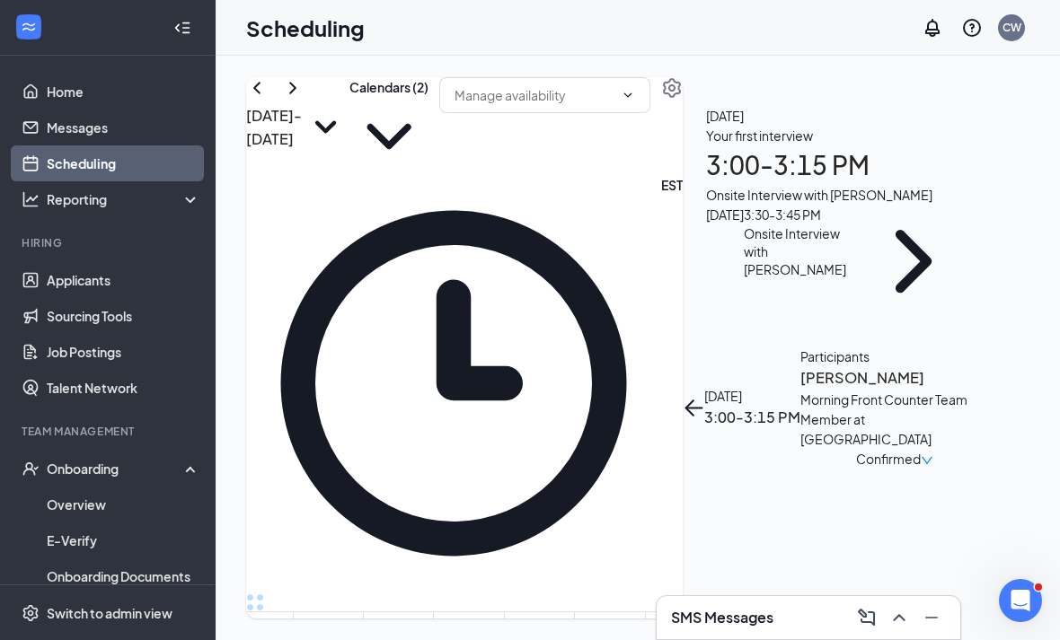
scroll to position [0, 138]
click at [921, 449] on span "Confirmed" at bounding box center [888, 459] width 65 height 20
click at [704, 397] on icon "ArrowLeft" at bounding box center [694, 408] width 22 height 22
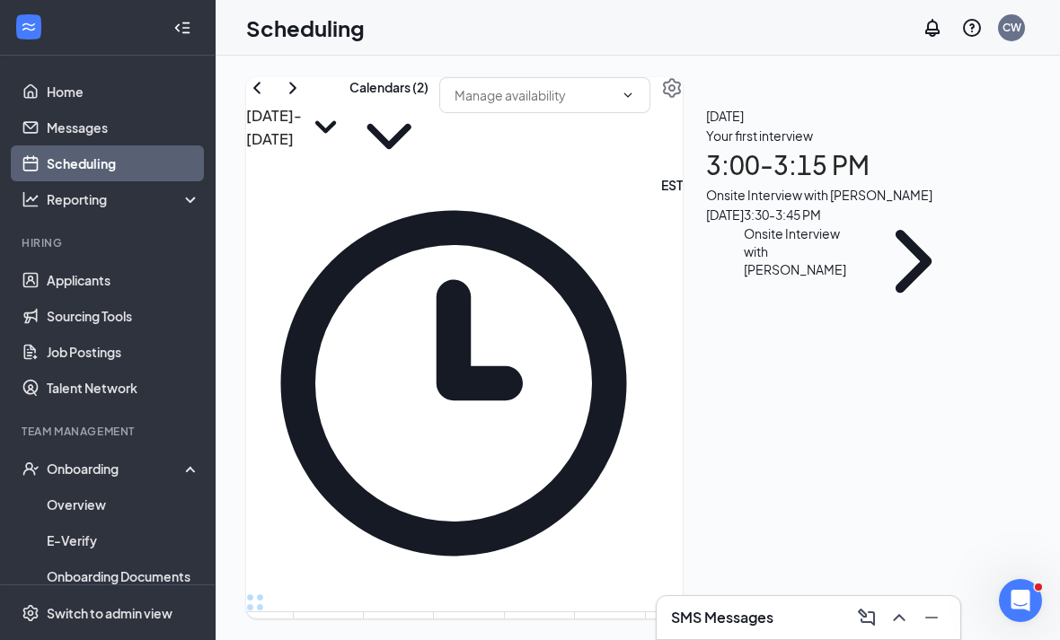
click at [524, 614] on div "Wed" at bounding box center [539, 624] width 31 height 20
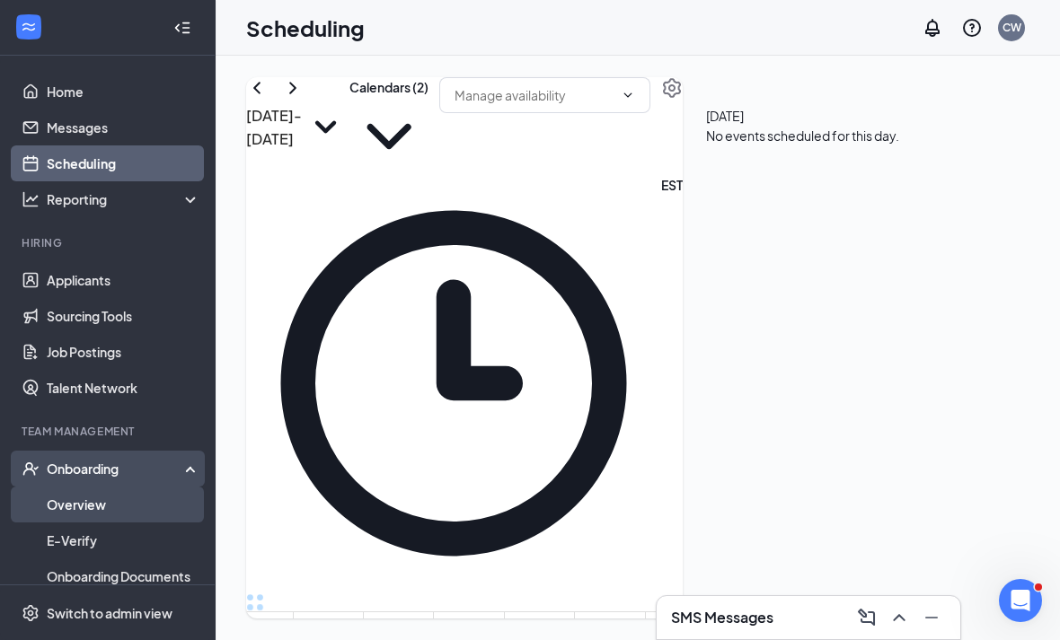
click at [102, 495] on link "Overview" at bounding box center [124, 505] width 154 height 36
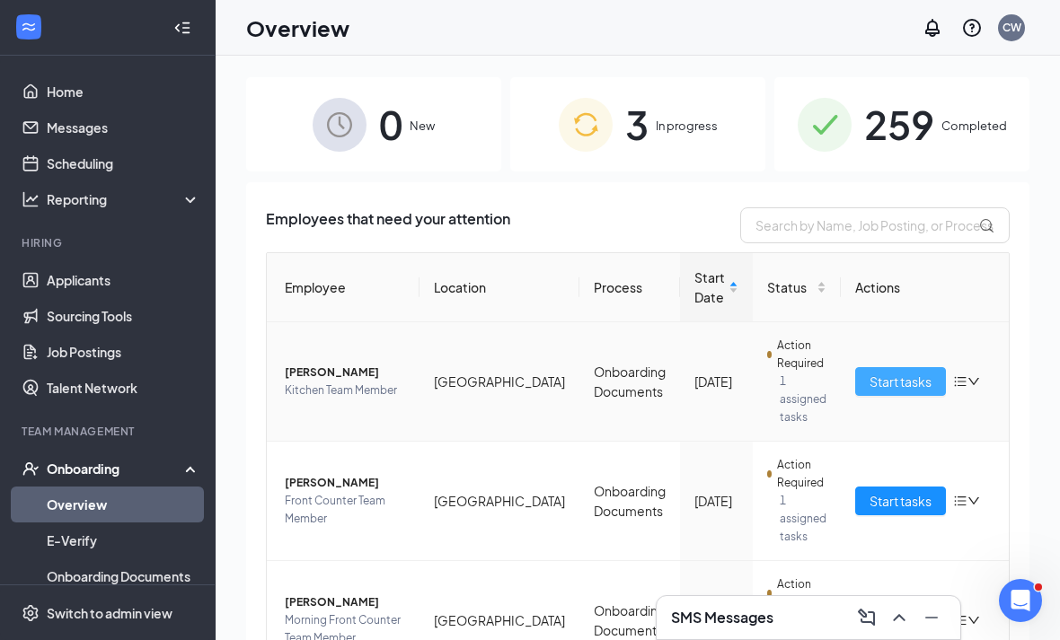
click at [870, 379] on span "Start tasks" at bounding box center [901, 382] width 62 height 20
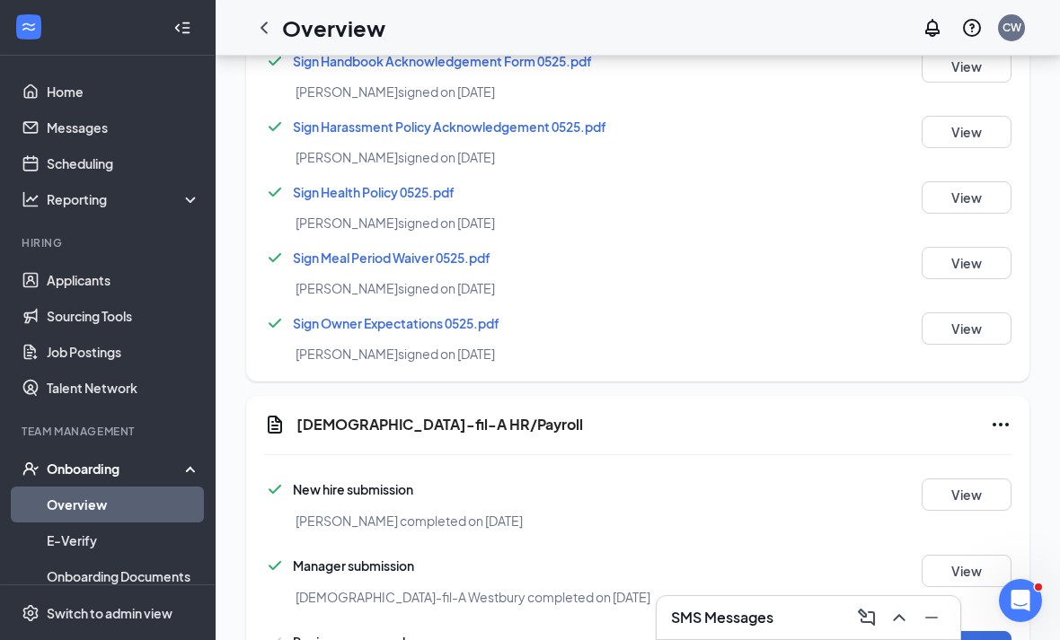
scroll to position [1746, 0]
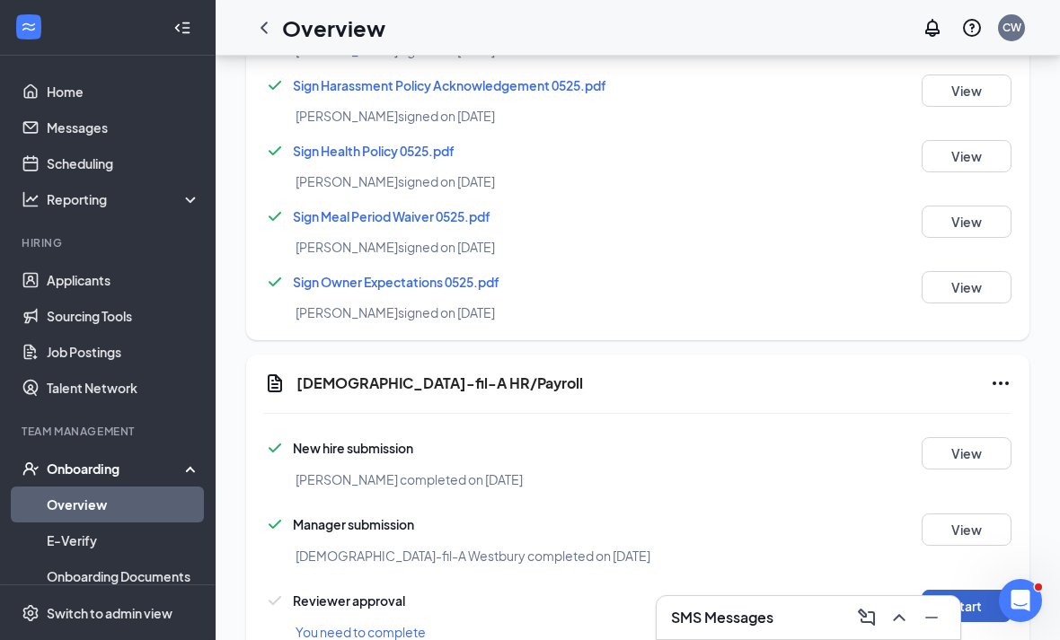
click at [967, 605] on button "Start" at bounding box center [967, 606] width 90 height 32
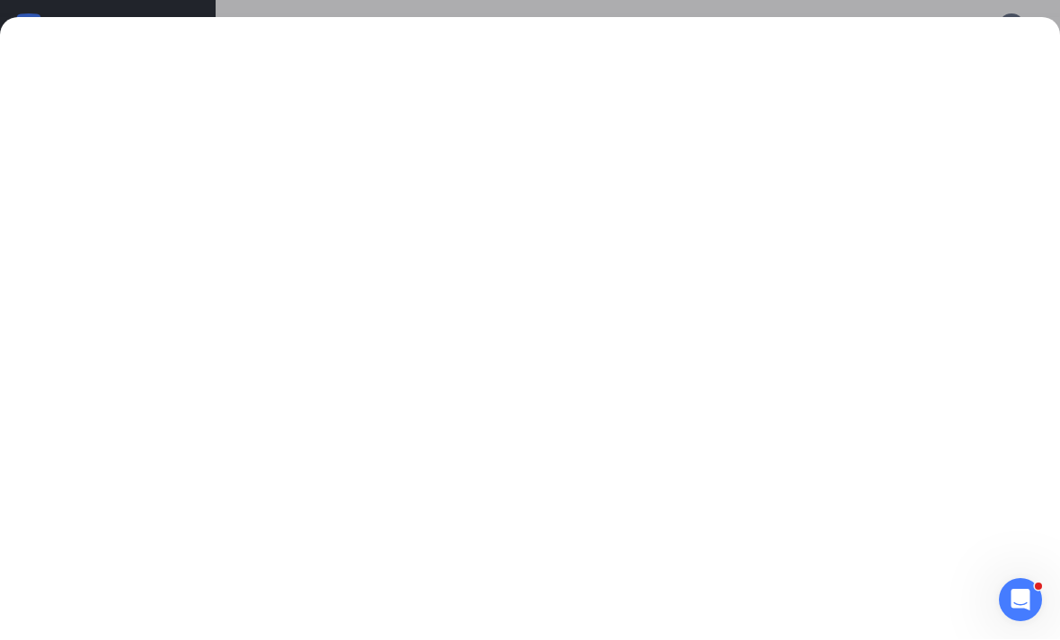
scroll to position [1804, 0]
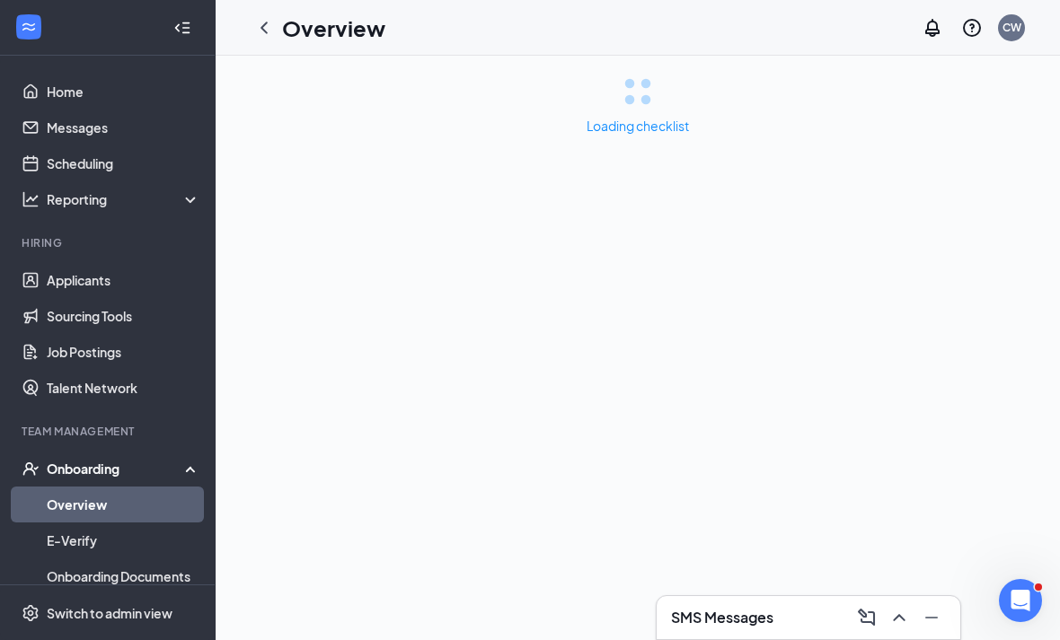
click at [900, 616] on icon "ChevronUp" at bounding box center [899, 617] width 12 height 7
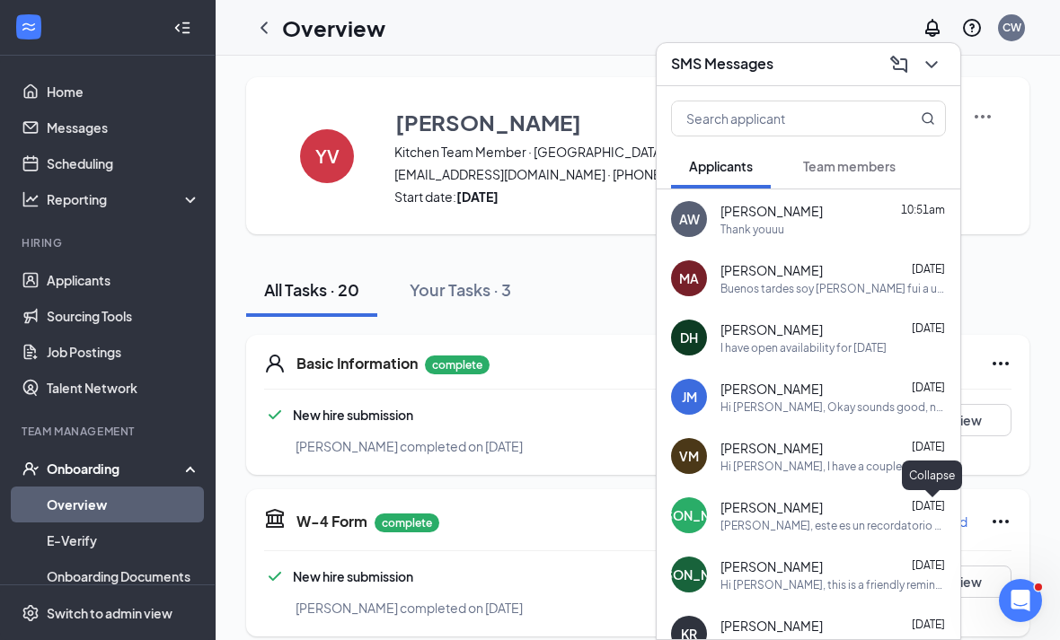
click at [897, 177] on button "Team members" at bounding box center [849, 166] width 128 height 45
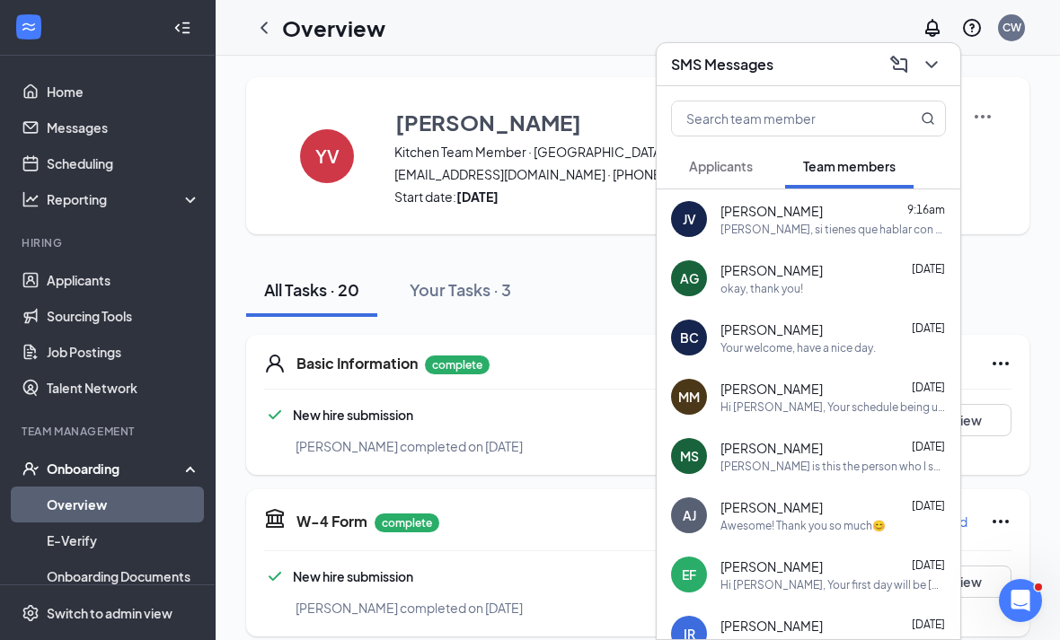
click at [938, 61] on icon "ChevronDown" at bounding box center [932, 65] width 22 height 22
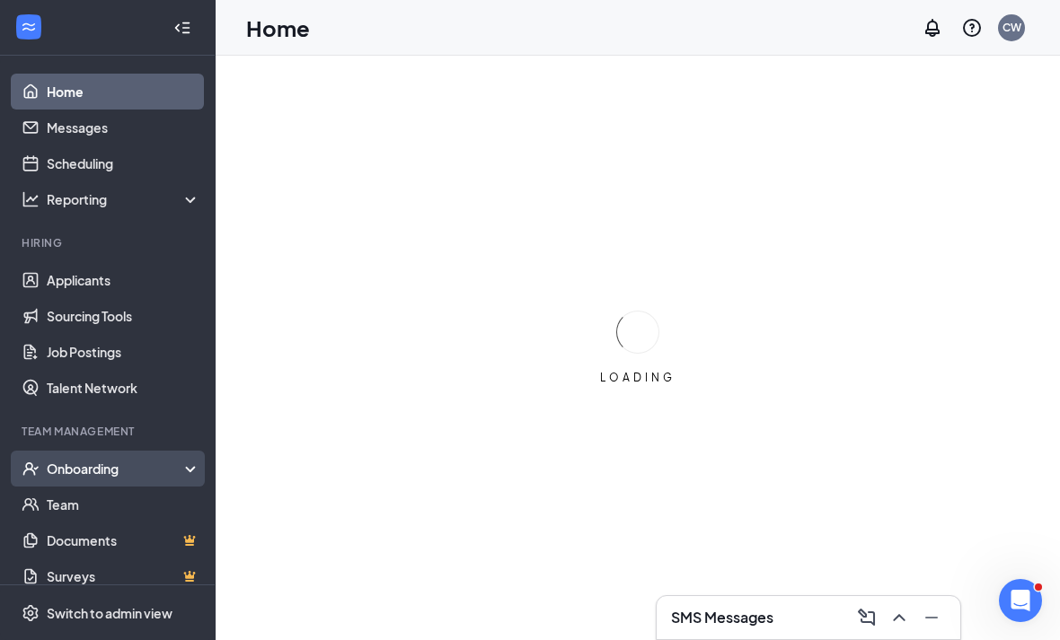
click at [124, 466] on div "Onboarding" at bounding box center [116, 469] width 138 height 18
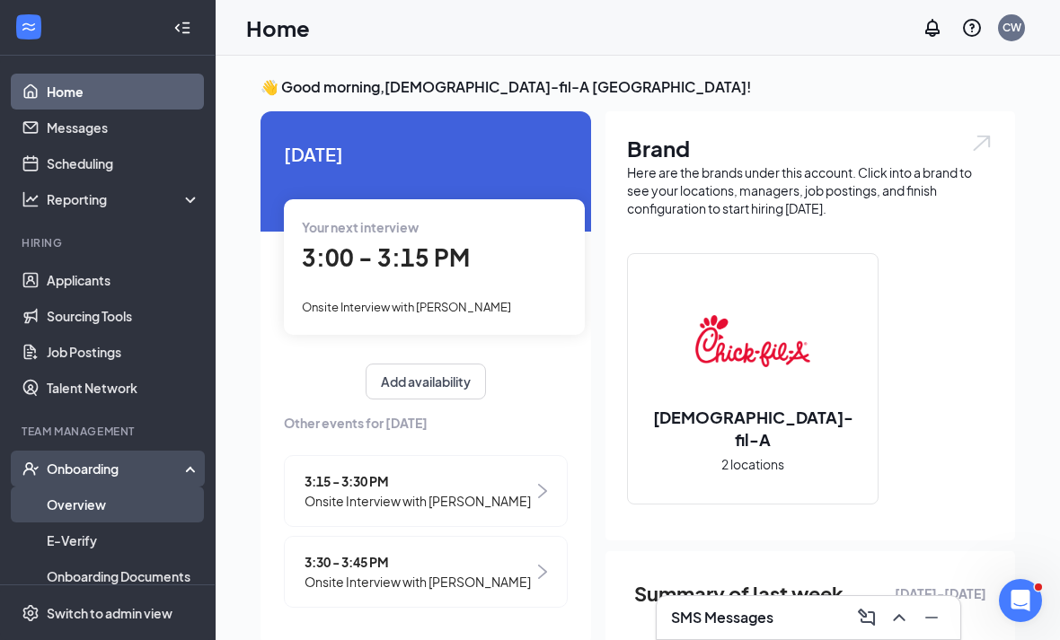
click at [115, 499] on link "Overview" at bounding box center [124, 505] width 154 height 36
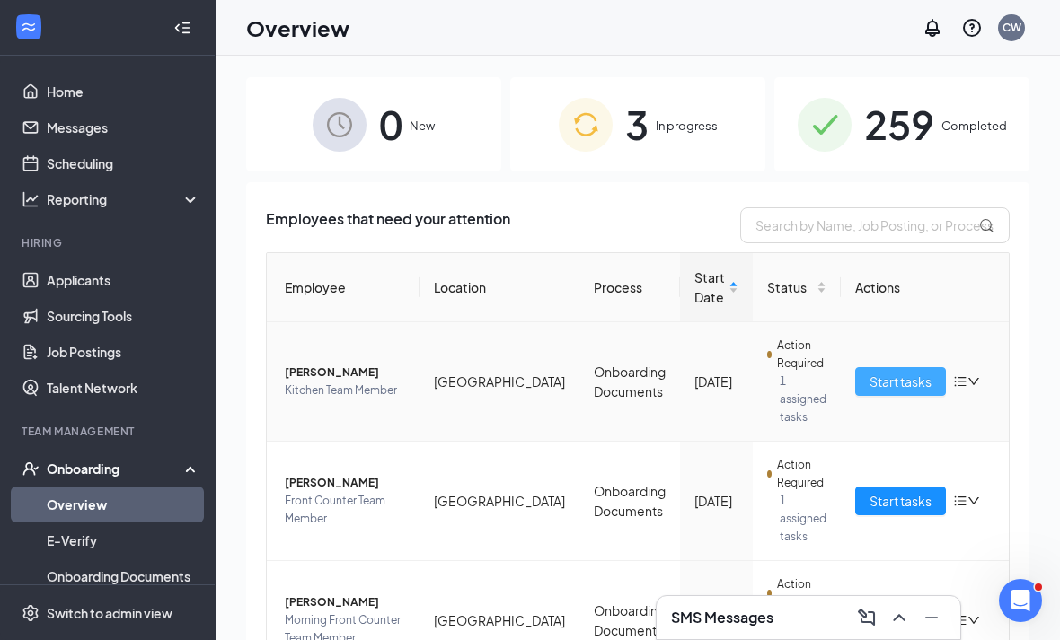
click at [872, 392] on button "Start tasks" at bounding box center [900, 381] width 91 height 29
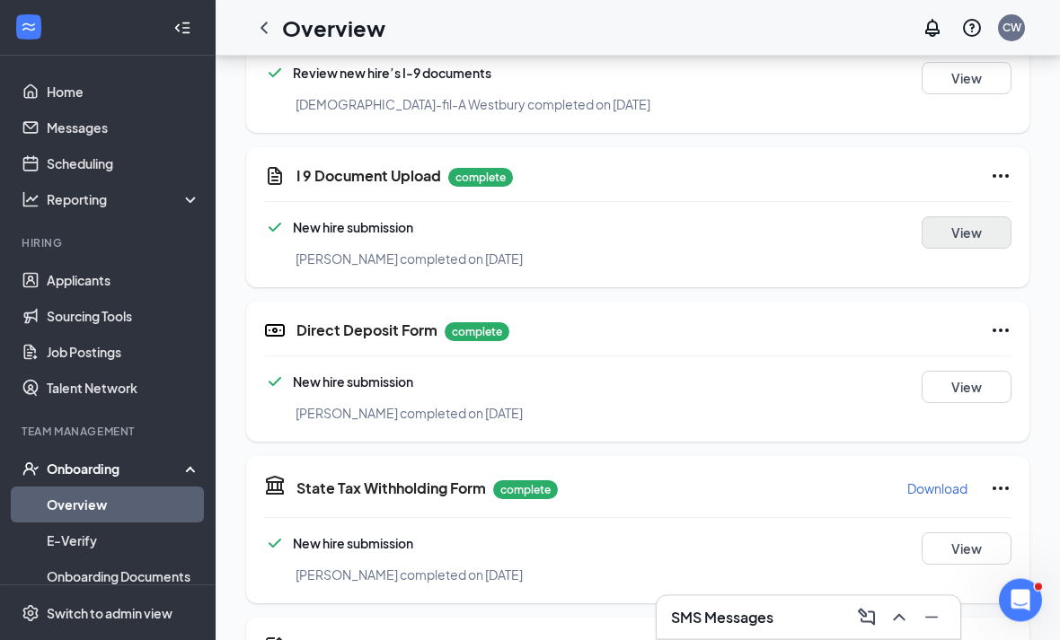
click at [981, 225] on button "View" at bounding box center [967, 233] width 90 height 32
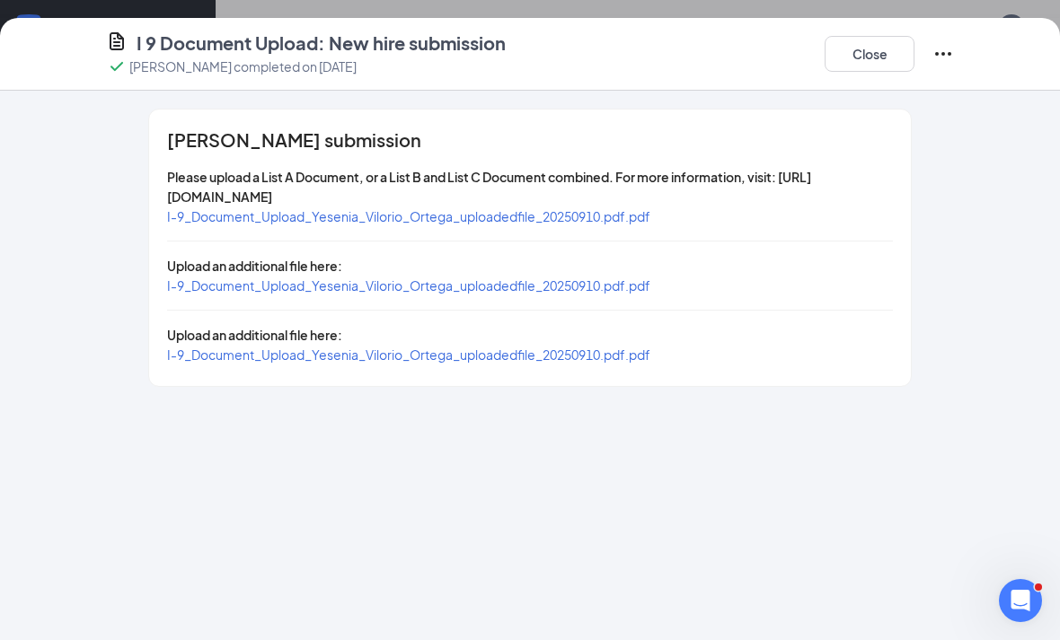
click at [611, 213] on span "I-9_Document_Upload_Yesenia_Vilorio_Ortega_uploadedfile_20250910.pdf.pdf" at bounding box center [408, 216] width 483 height 16
click at [850, 57] on button "Close" at bounding box center [870, 54] width 90 height 36
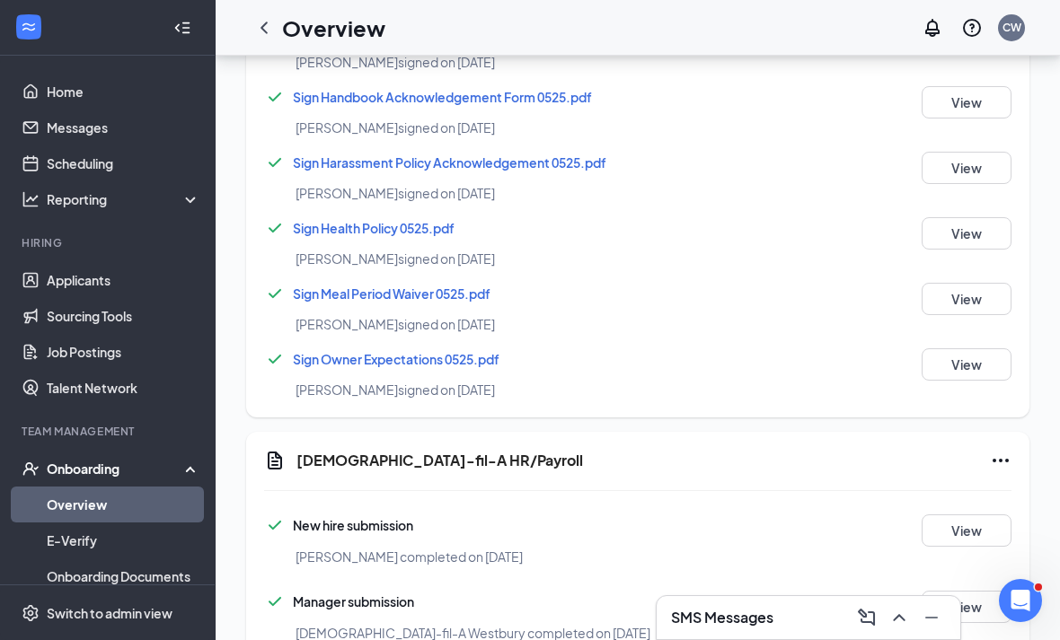
scroll to position [1746, 0]
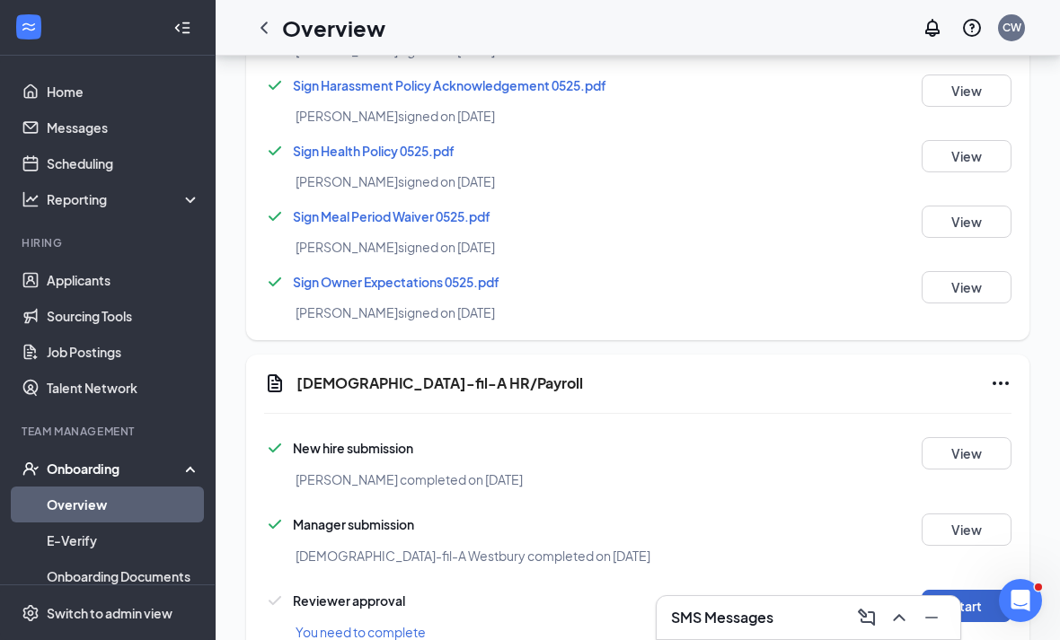
click at [986, 614] on button "Start" at bounding box center [967, 606] width 90 height 32
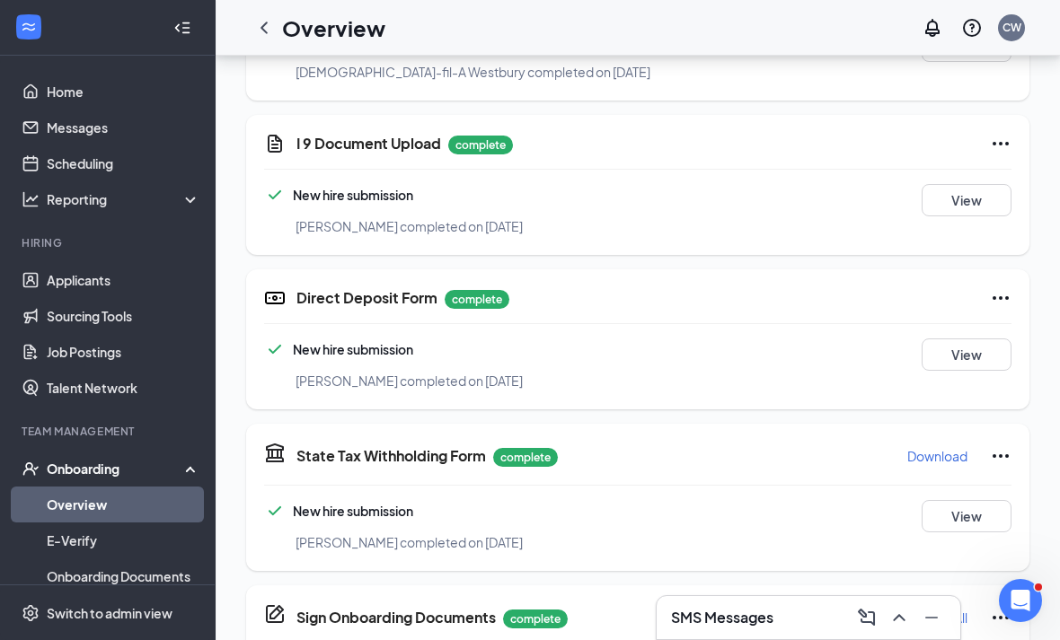
scroll to position [773, 0]
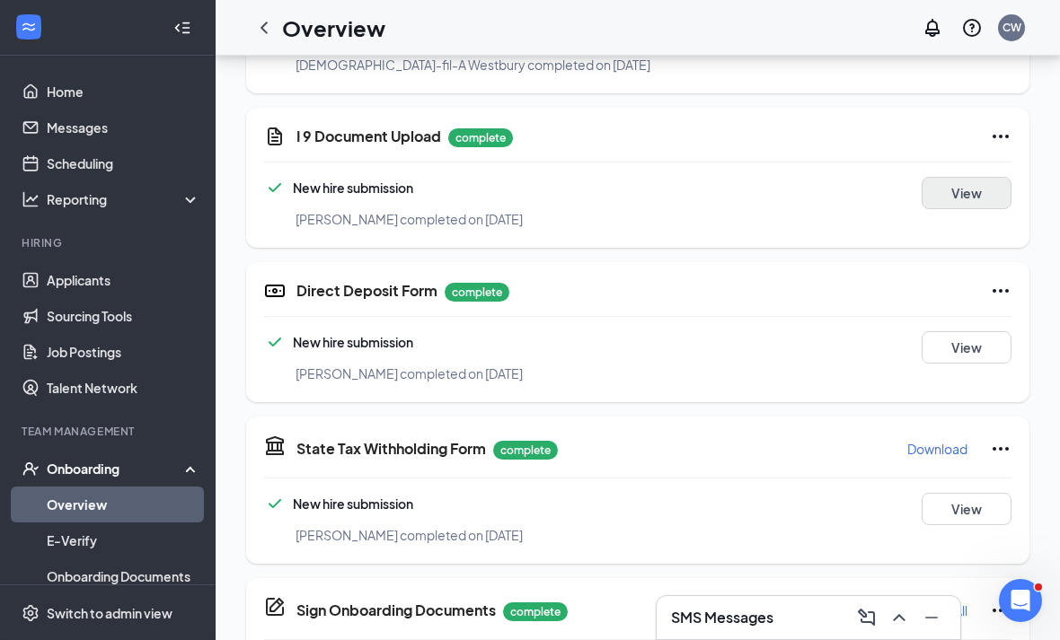
click at [965, 196] on button "View" at bounding box center [967, 193] width 90 height 32
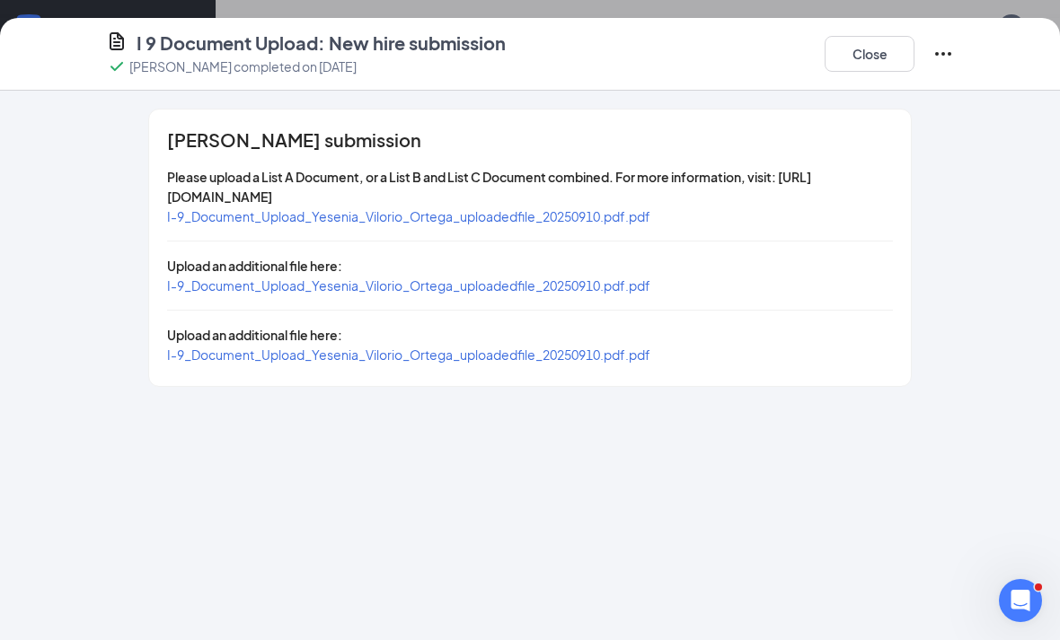
click at [543, 287] on span "I-9_Document_Upload_Yesenia_Vilorio_Ortega_uploadedfile_20250910.pdf.pdf" at bounding box center [408, 286] width 483 height 16
click at [361, 349] on span "I-9_Document_Upload_Yesenia_Vilorio_Ortega_uploadedfile_20250910.pdf.pdf" at bounding box center [408, 355] width 483 height 16
click at [516, 220] on span "I-9_Document_Upload_Yesenia_Vilorio_Ortega_uploadedfile_20250910.pdf.pdf" at bounding box center [408, 216] width 483 height 16
click at [851, 58] on button "Close" at bounding box center [870, 54] width 90 height 36
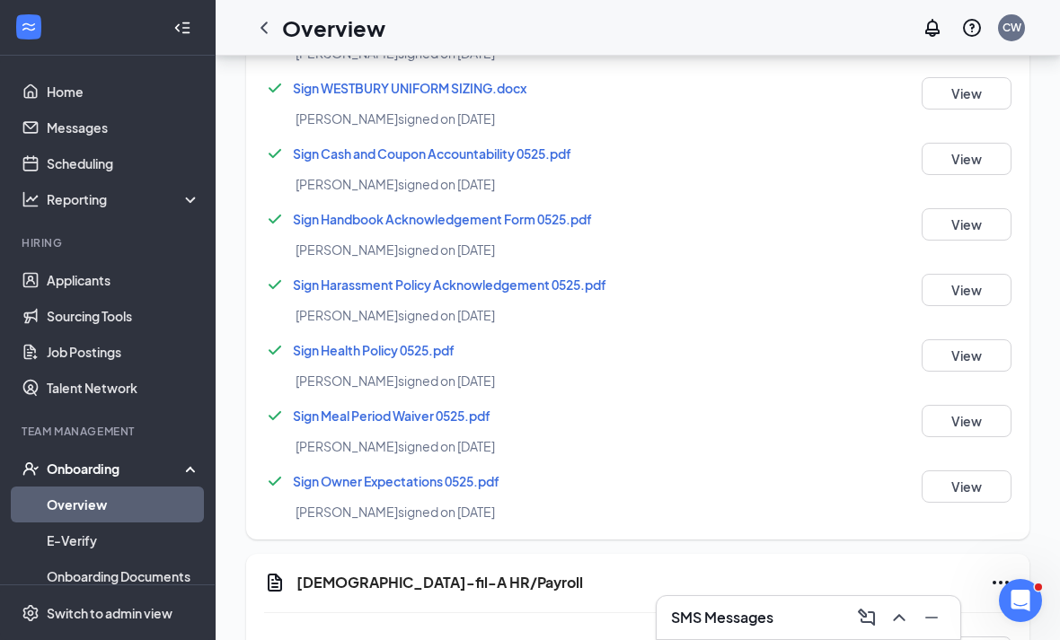
scroll to position [1746, 0]
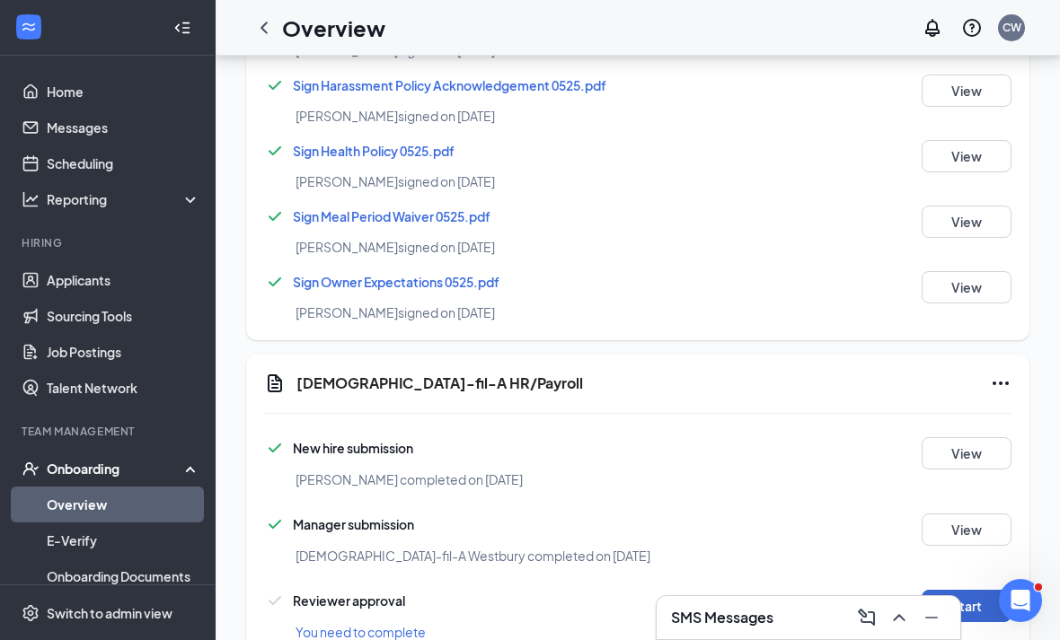
click at [958, 605] on button "Start" at bounding box center [967, 606] width 90 height 32
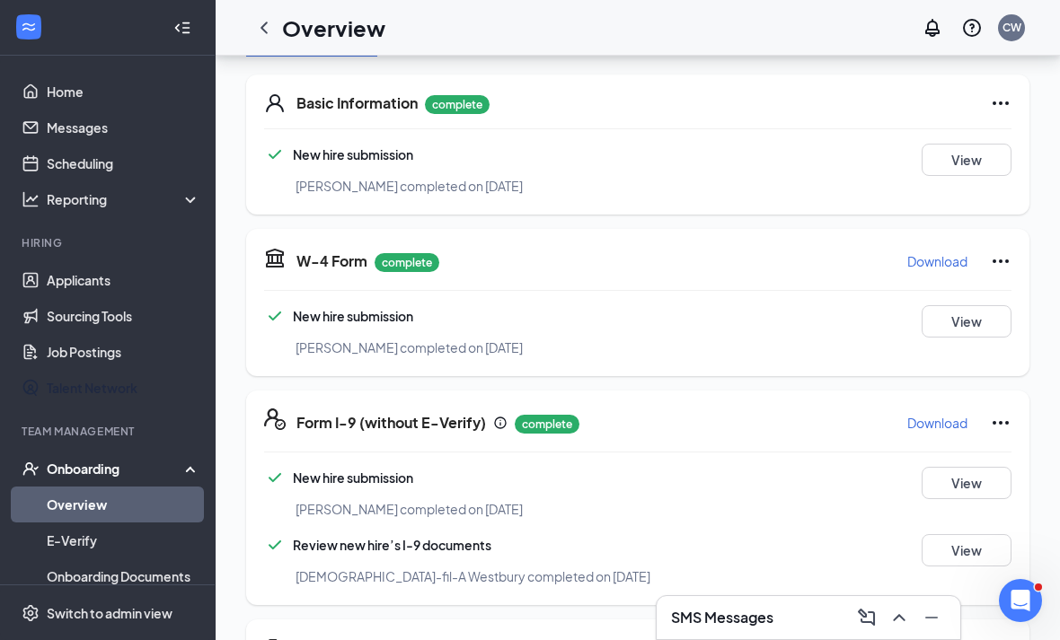
scroll to position [260, 0]
click at [261, 36] on icon "ChevronLeft" at bounding box center [264, 28] width 22 height 22
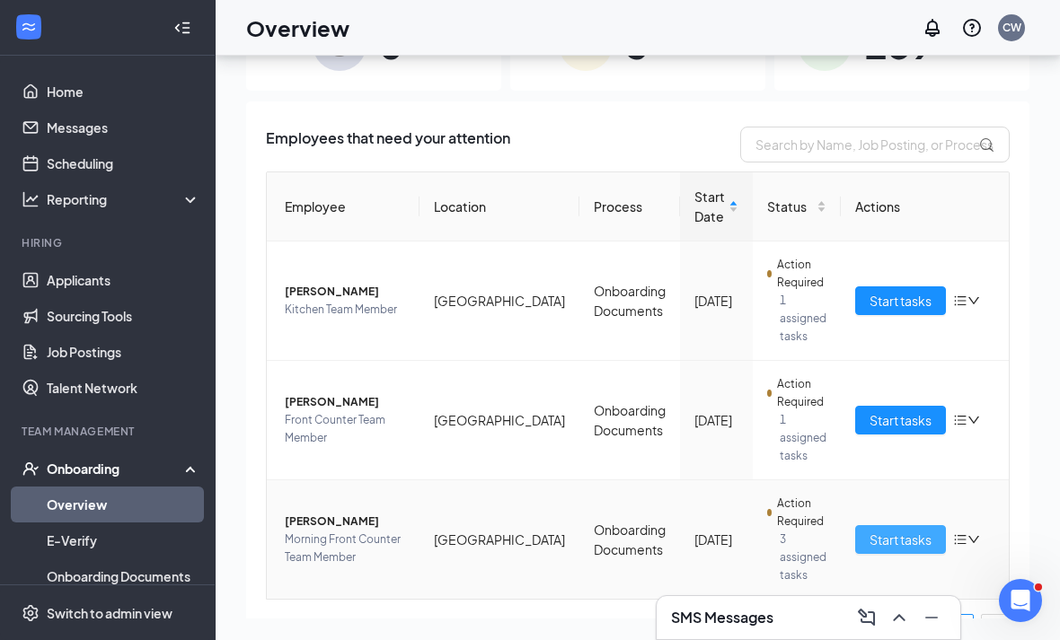
click at [917, 525] on button "Start tasks" at bounding box center [900, 539] width 91 height 29
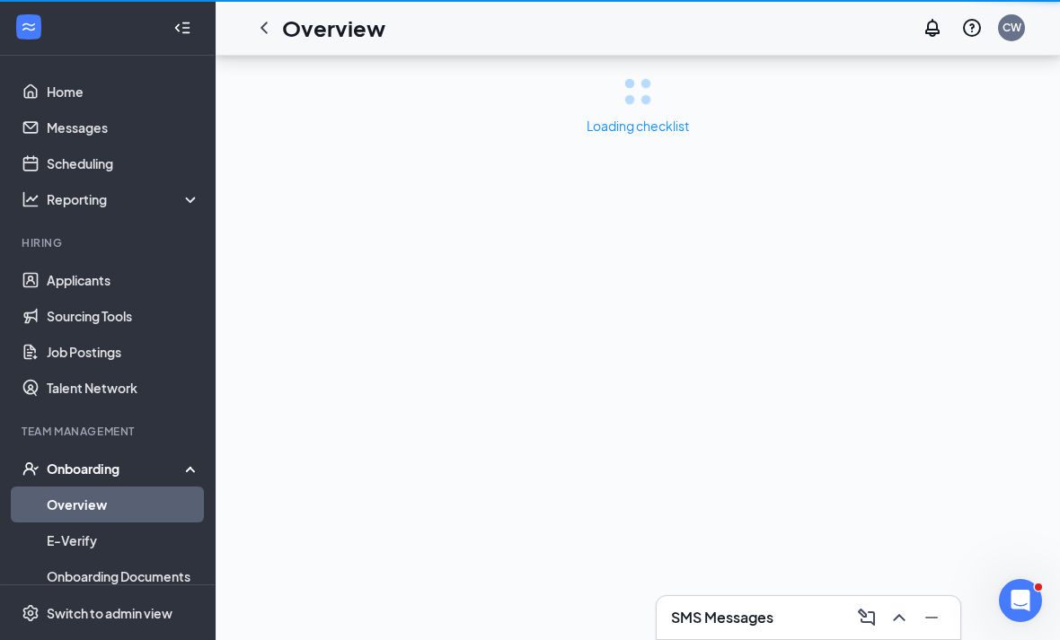
scroll to position [57, 0]
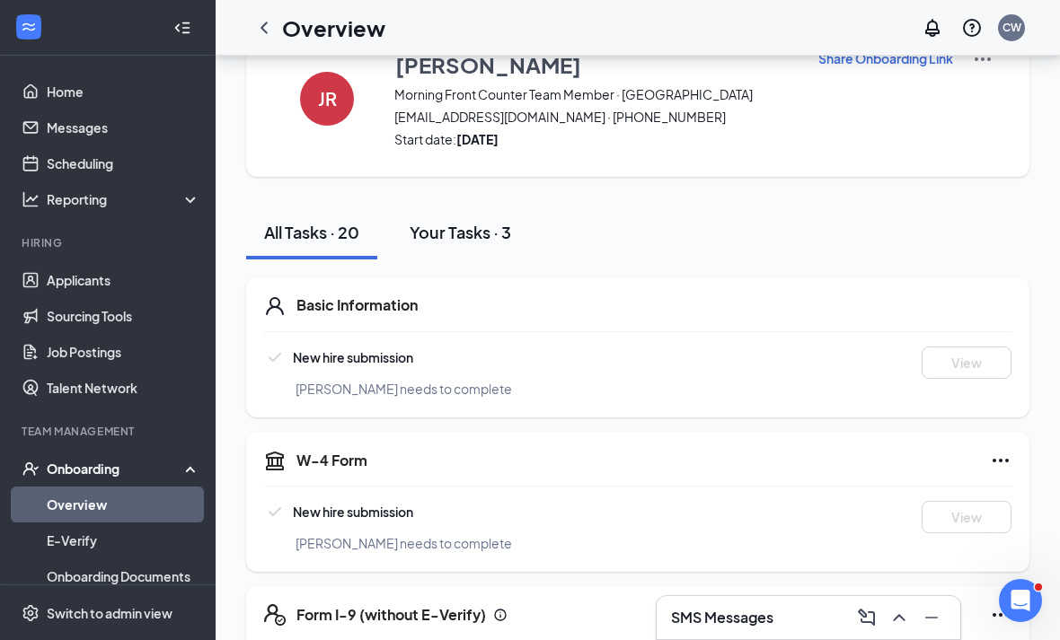
click at [456, 234] on div "Your Tasks · 3" at bounding box center [461, 232] width 102 height 22
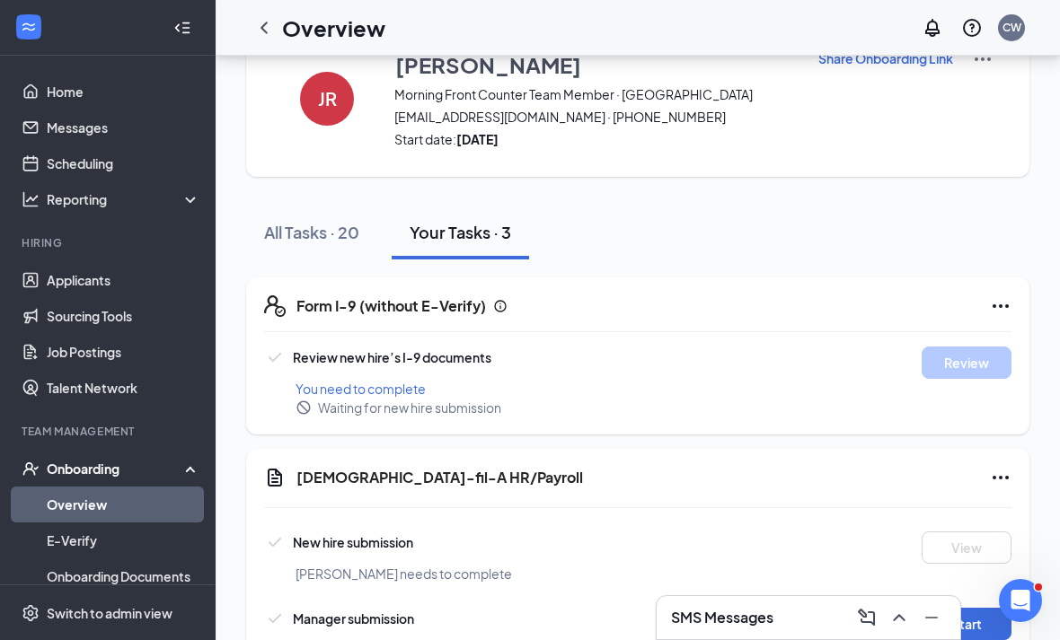
click at [902, 614] on icon "ChevronUp" at bounding box center [899, 618] width 22 height 22
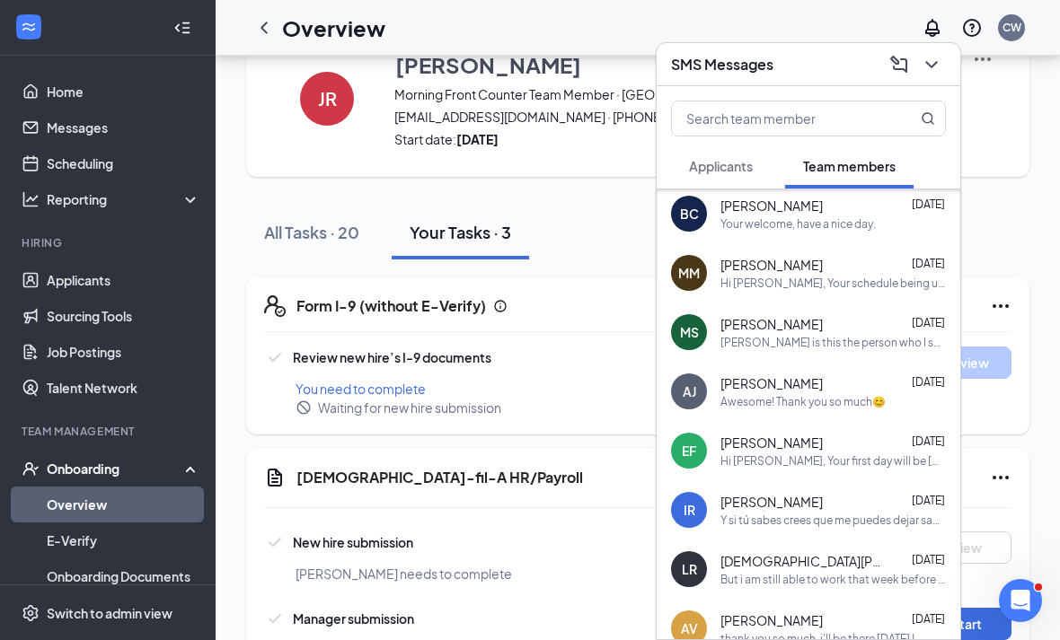
scroll to position [126, 0]
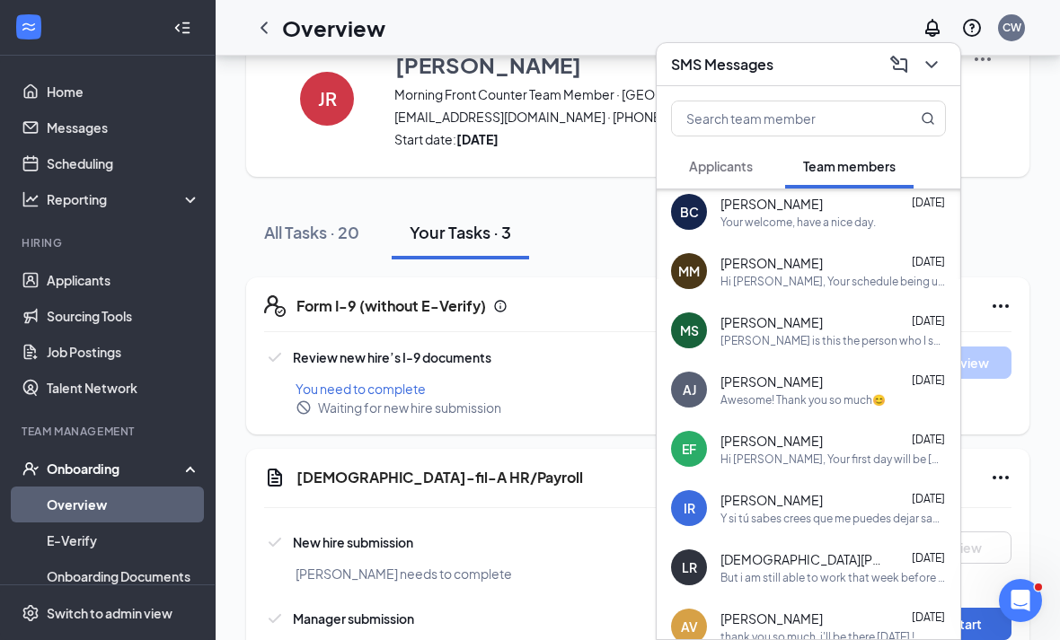
click at [927, 348] on div "[PERSON_NAME] is this the person who I saw [DATE] and [DATE] I wanted to talk w…" at bounding box center [832, 340] width 225 height 15
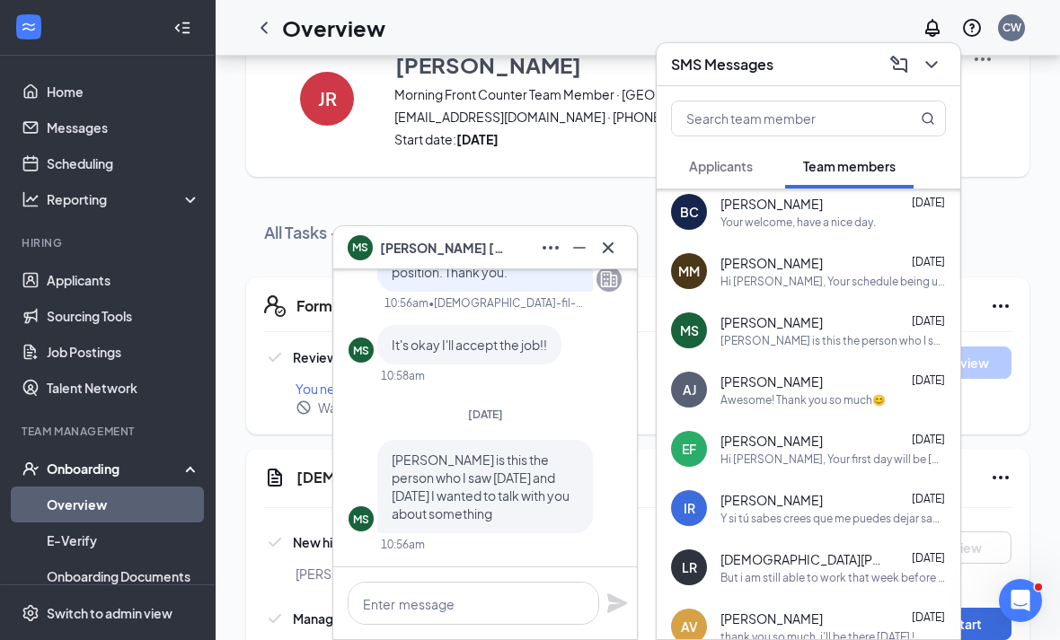
click at [610, 246] on icon "Cross" at bounding box center [608, 247] width 11 height 11
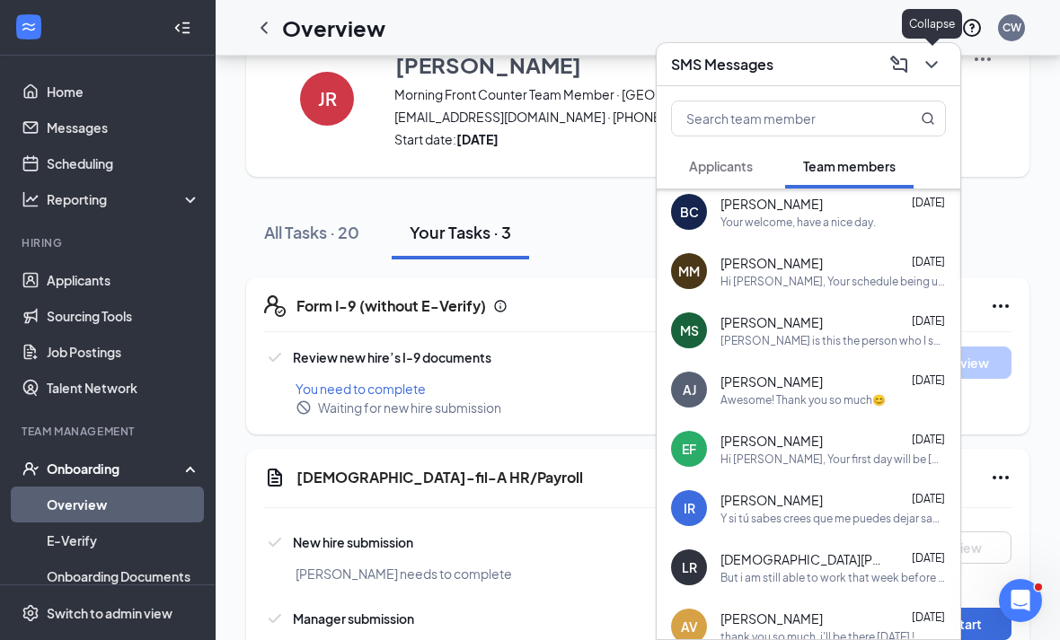
click at [945, 50] on button at bounding box center [931, 64] width 29 height 29
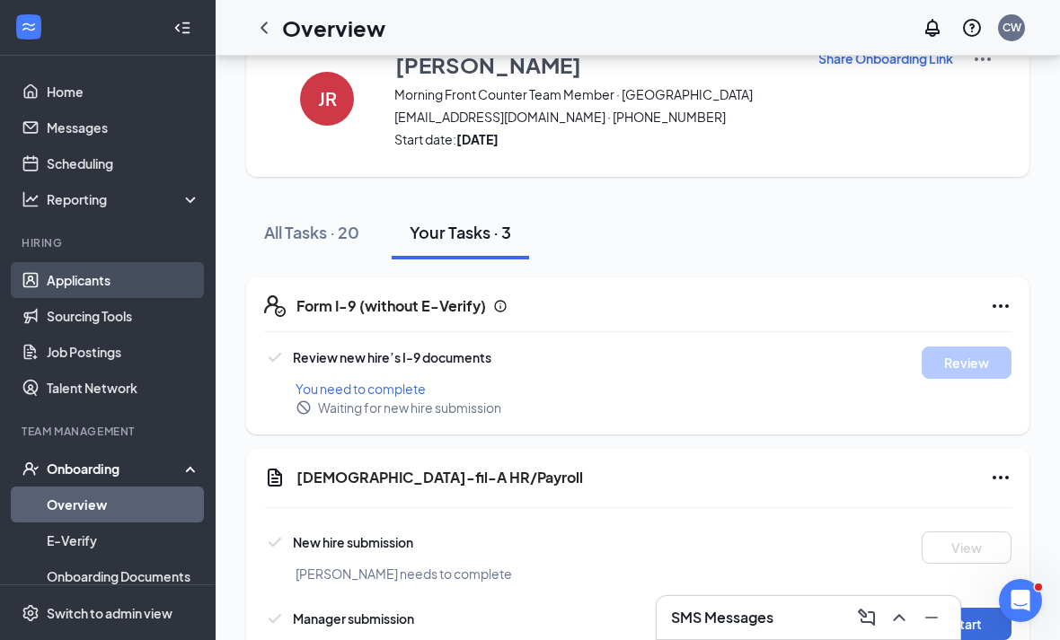
click at [126, 287] on link "Applicants" at bounding box center [124, 280] width 154 height 36
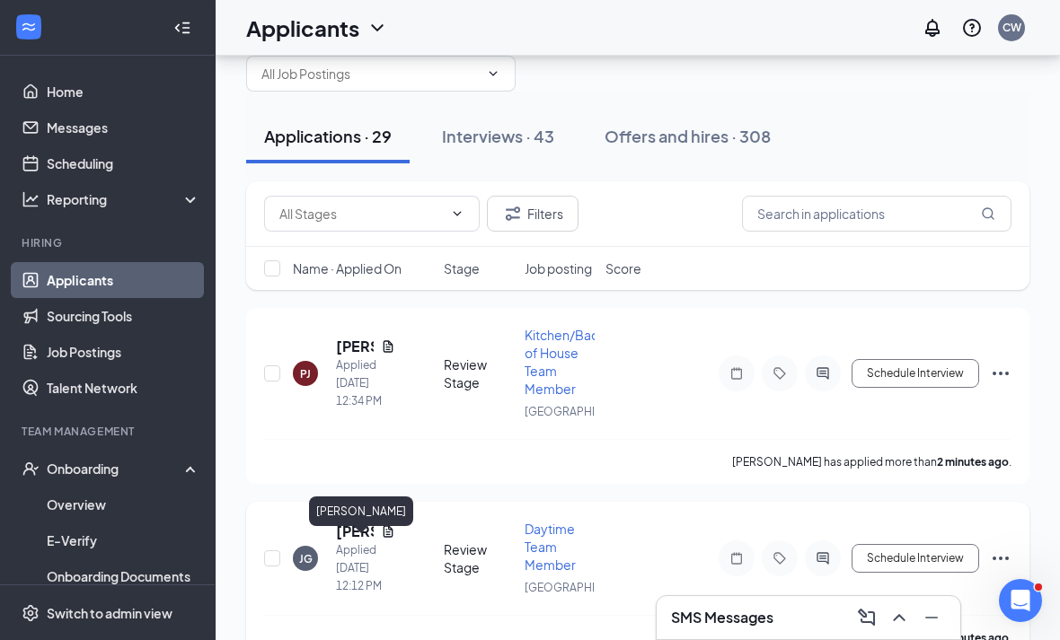
click at [345, 542] on h5 "[PERSON_NAME]" at bounding box center [355, 532] width 38 height 20
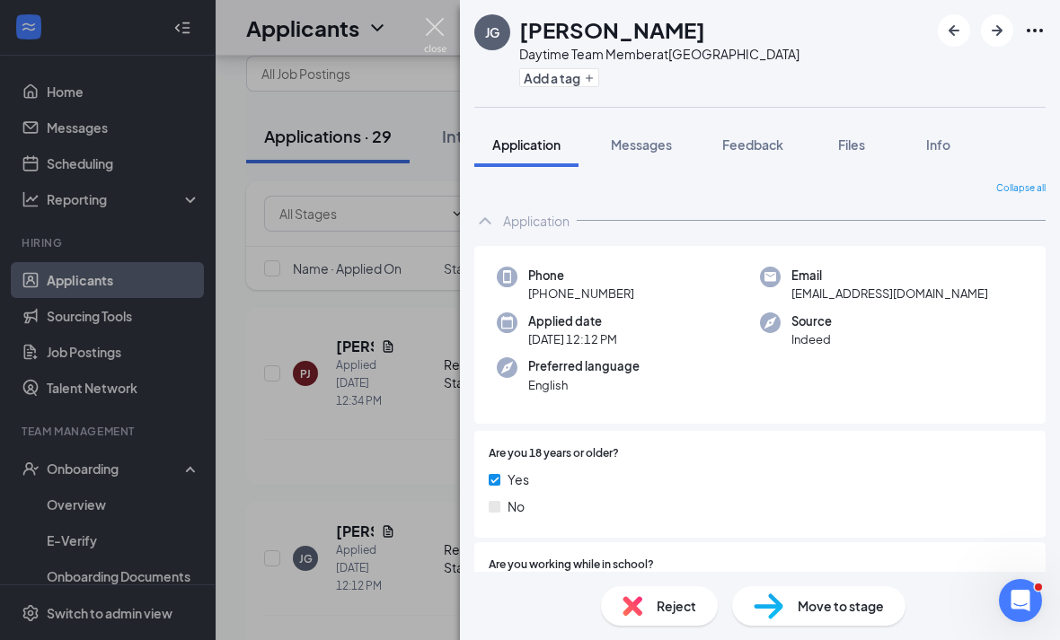
click at [446, 40] on img at bounding box center [435, 35] width 22 height 35
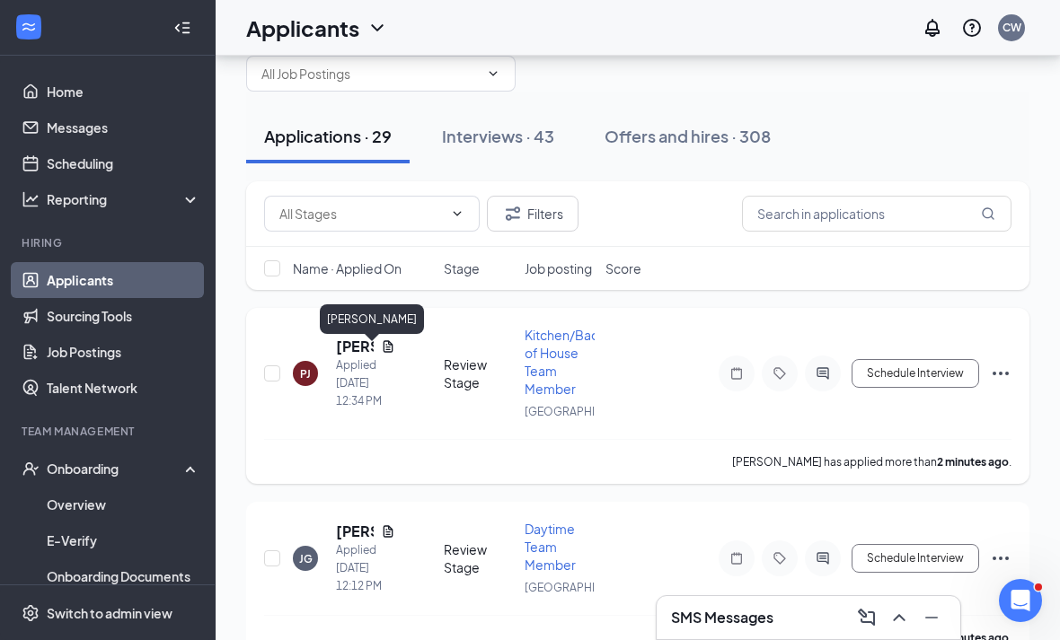
click at [347, 357] on h5 "[PERSON_NAME]" at bounding box center [355, 347] width 38 height 20
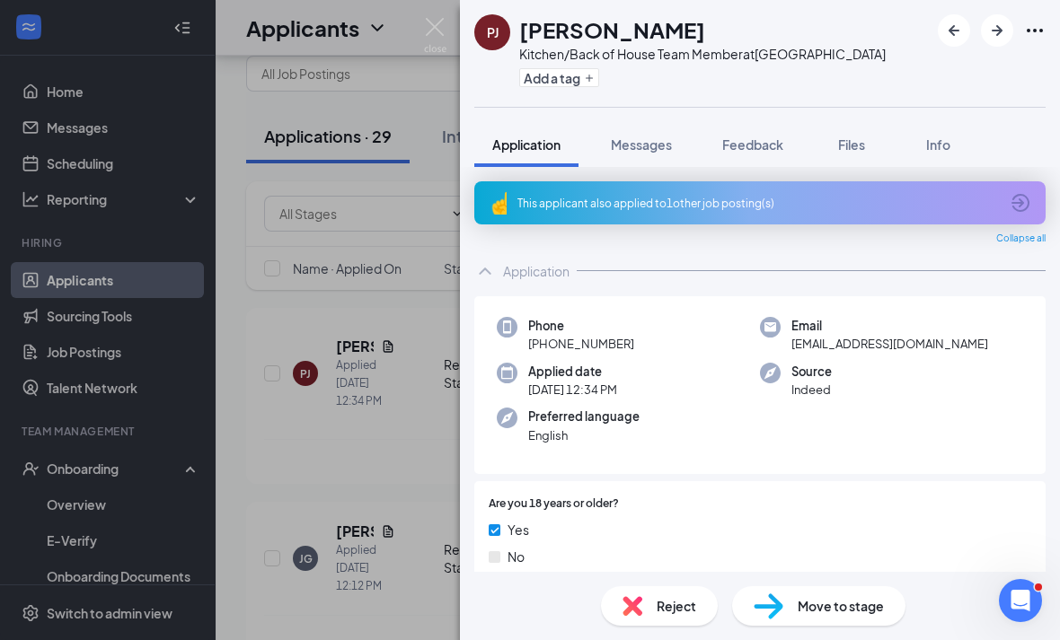
click at [976, 205] on div "This applicant also applied to 1 other job posting(s)" at bounding box center [757, 203] width 481 height 15
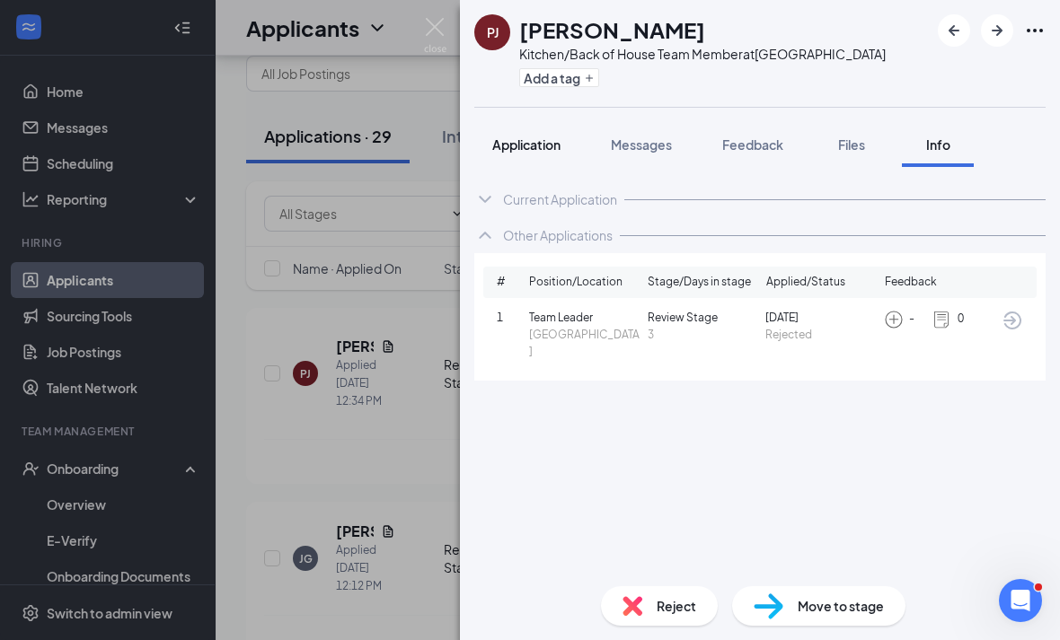
click at [534, 155] on button "Application" at bounding box center [526, 144] width 104 height 45
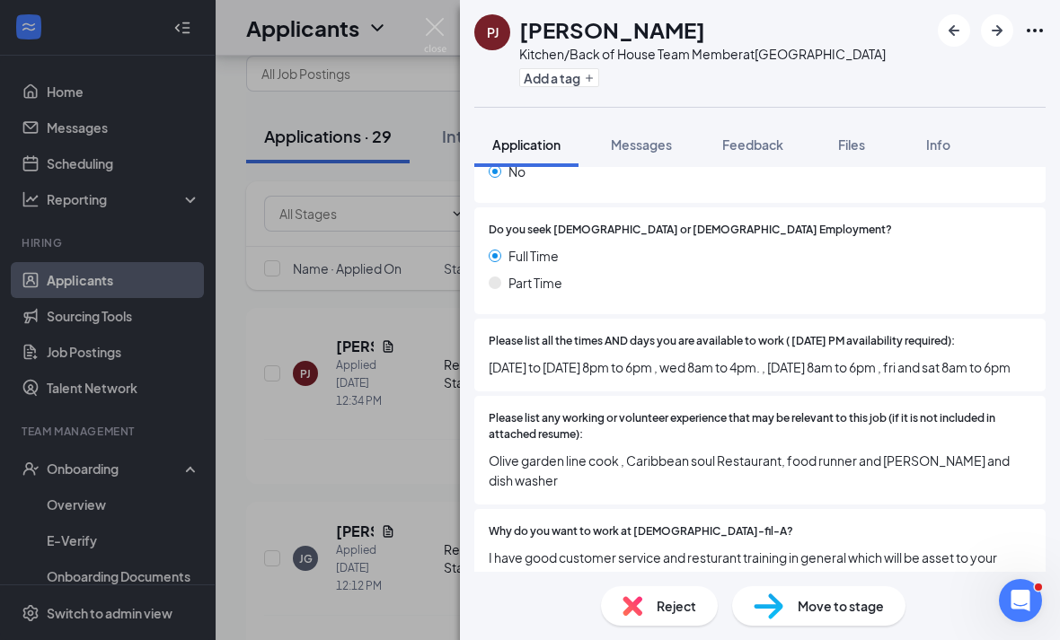
scroll to position [498, 0]
click at [430, 42] on img at bounding box center [435, 35] width 22 height 35
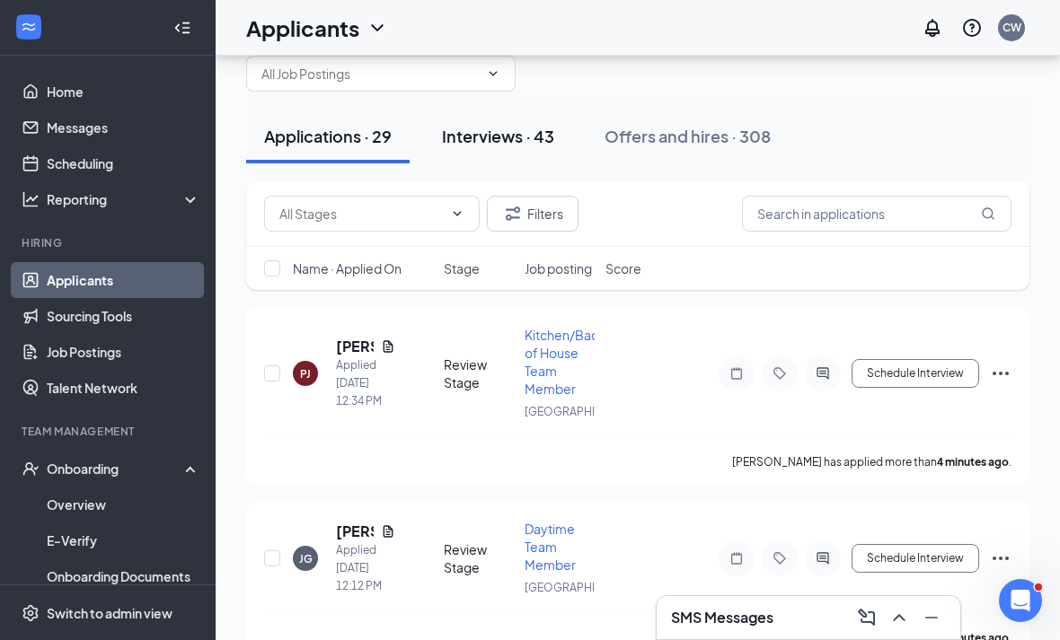
click at [497, 128] on div "Interviews · 43" at bounding box center [498, 136] width 112 height 22
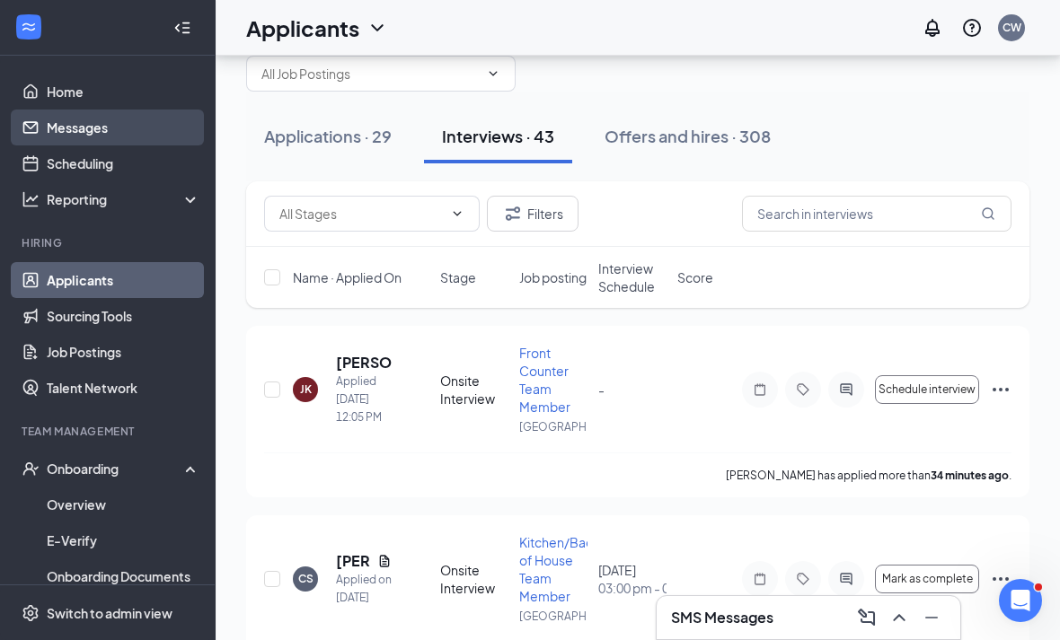
click at [47, 135] on link "Messages" at bounding box center [124, 128] width 154 height 36
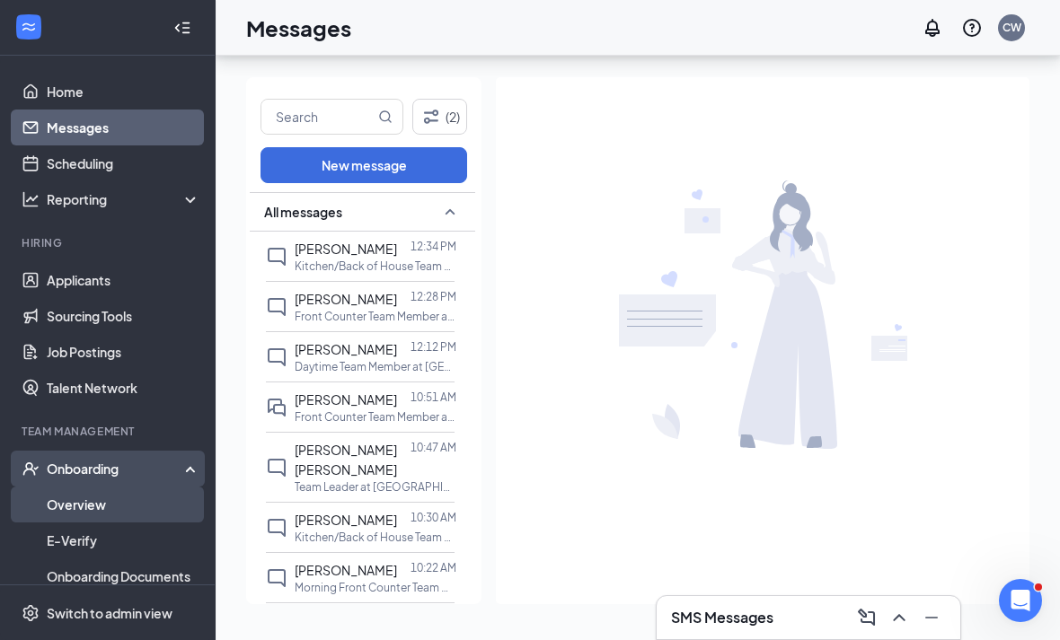
click at [71, 487] on link "Overview" at bounding box center [124, 505] width 154 height 36
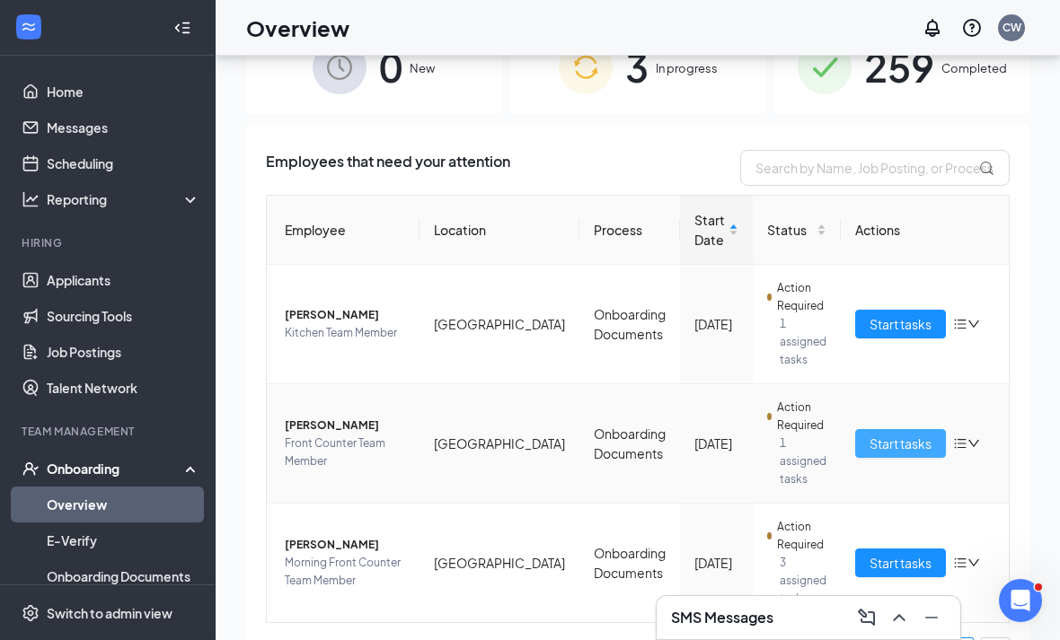
click at [870, 447] on span "Start tasks" at bounding box center [901, 444] width 62 height 20
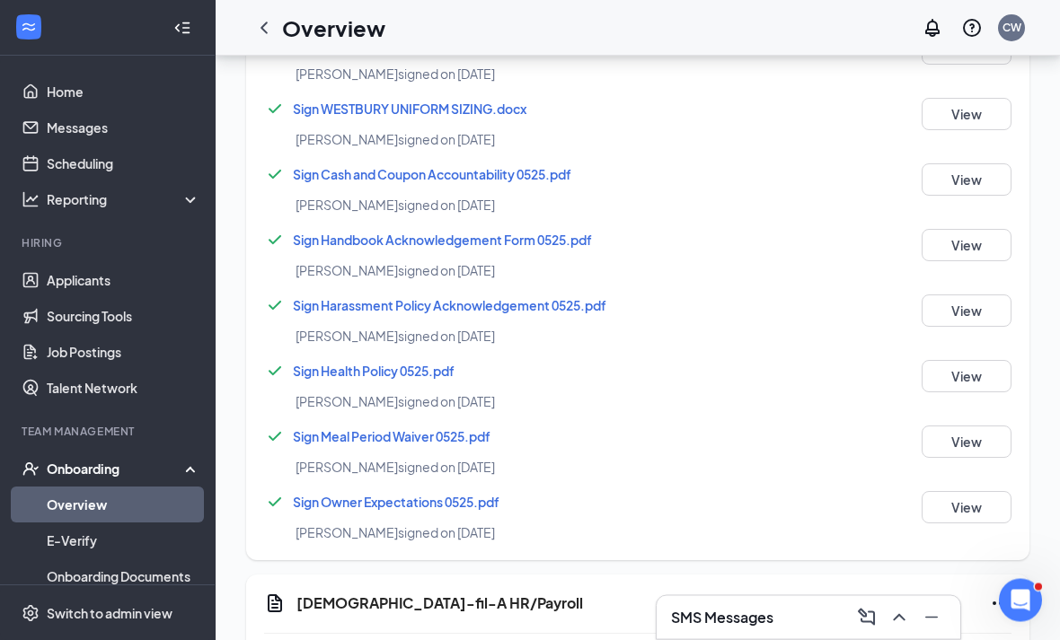
scroll to position [1768, 0]
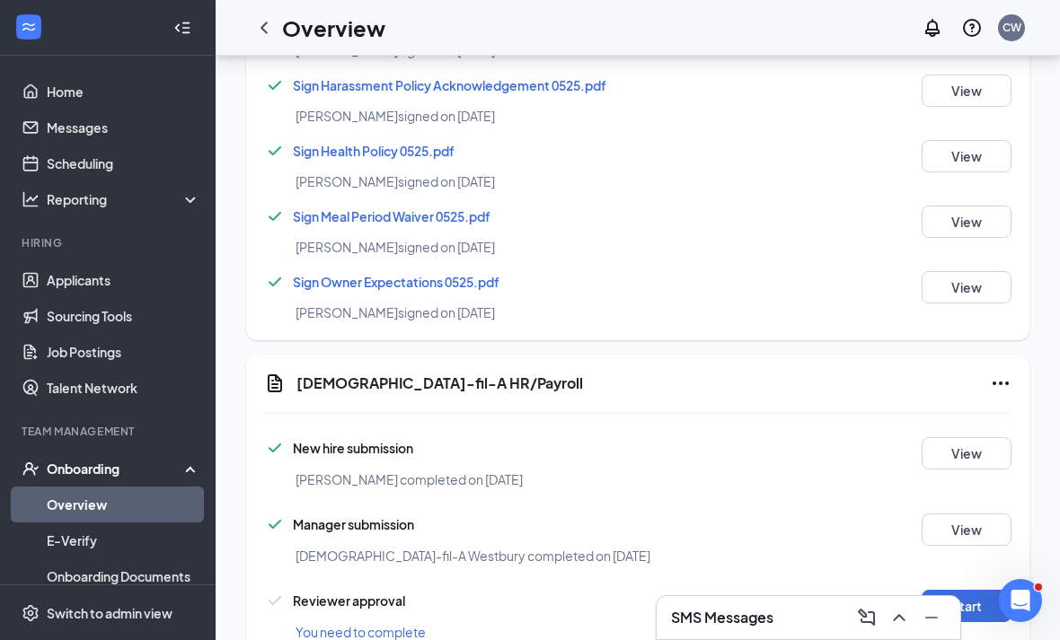
click at [55, 509] on link "Overview" at bounding box center [124, 505] width 154 height 36
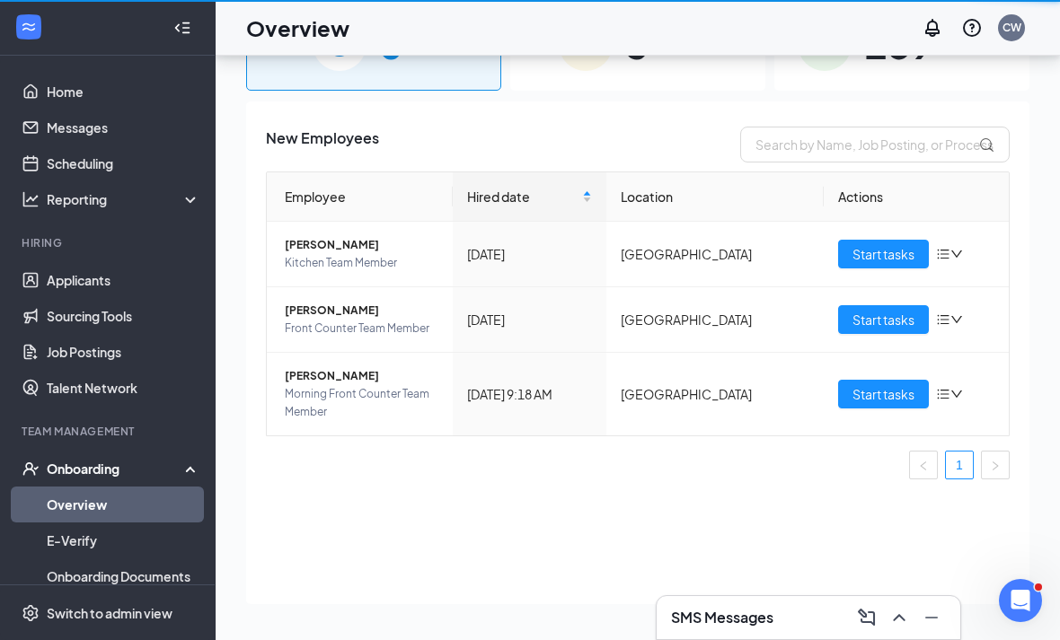
scroll to position [109, 0]
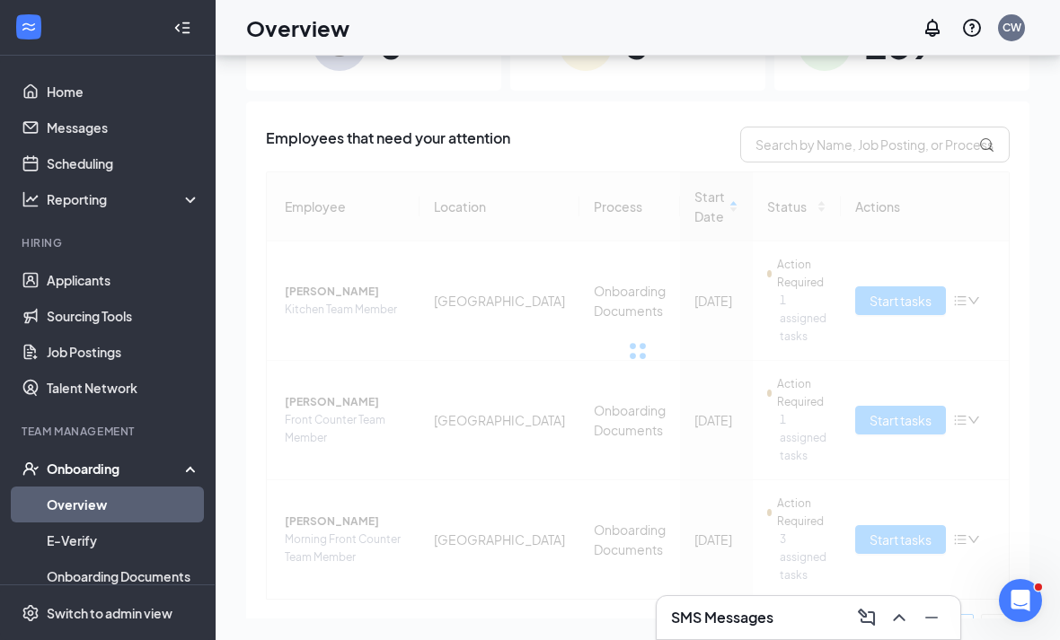
click at [871, 221] on div at bounding box center [638, 351] width 744 height 359
click at [861, 287] on button "Start tasks" at bounding box center [900, 301] width 91 height 29
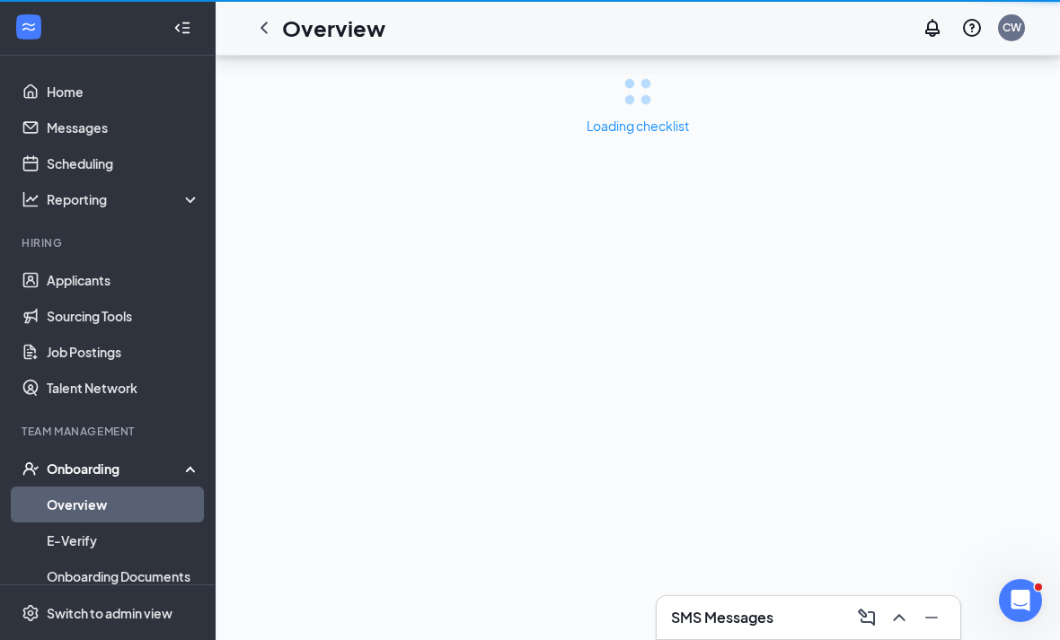
scroll to position [57, 0]
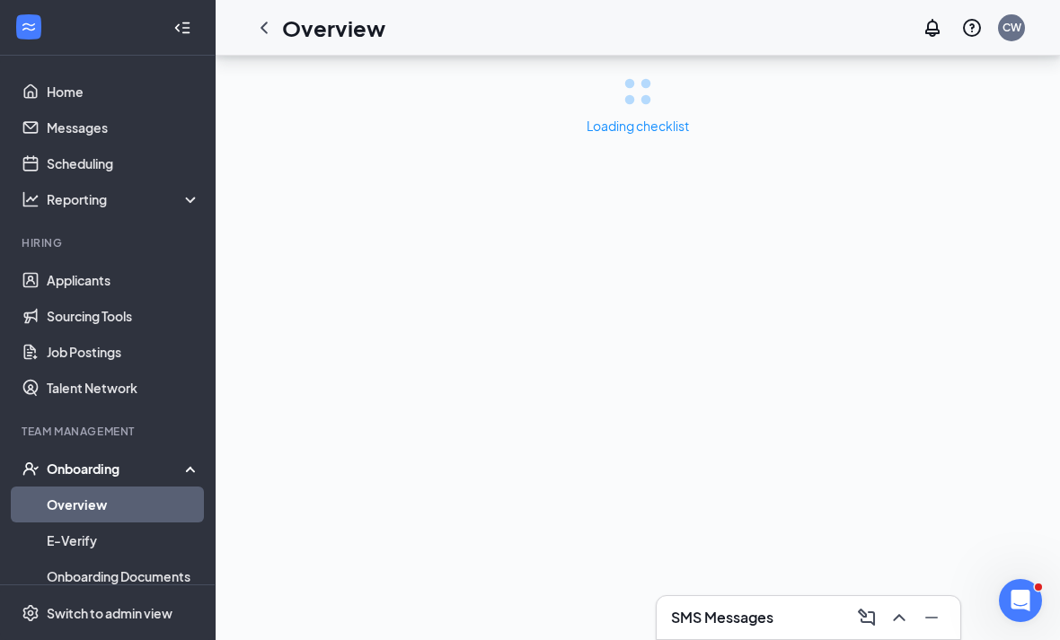
click at [874, 286] on div "Loading checklist" at bounding box center [638, 348] width 844 height 585
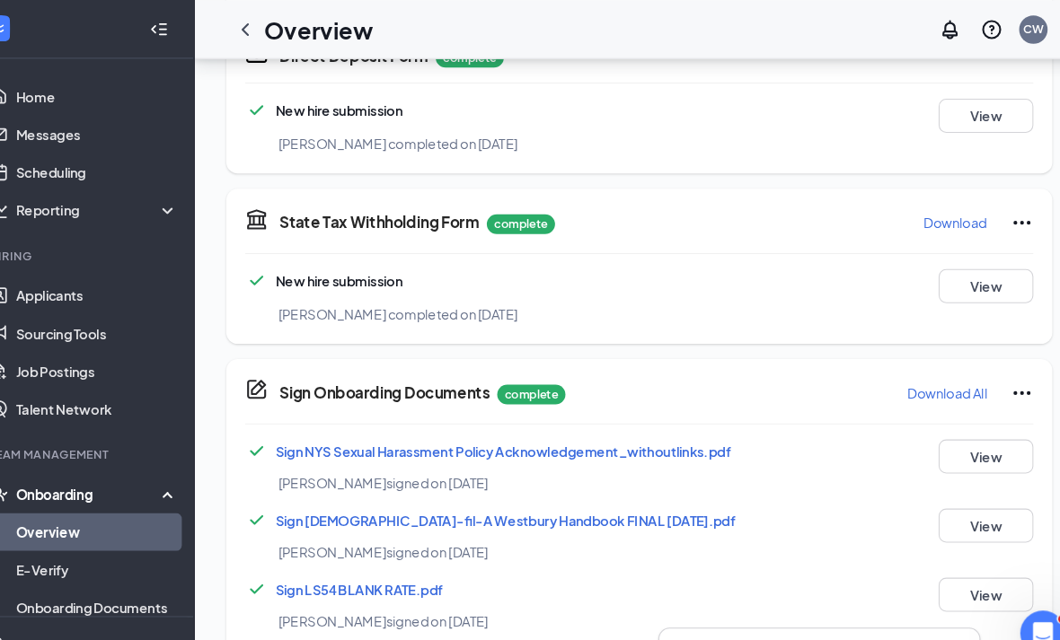
scroll to position [1084, 0]
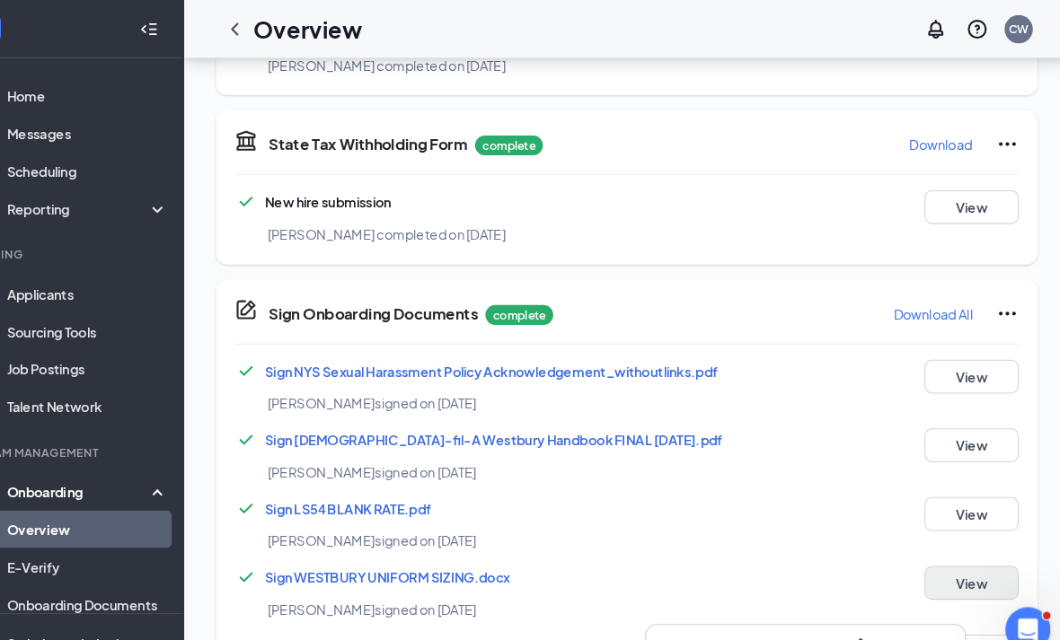
click at [922, 570] on button "View" at bounding box center [967, 556] width 90 height 32
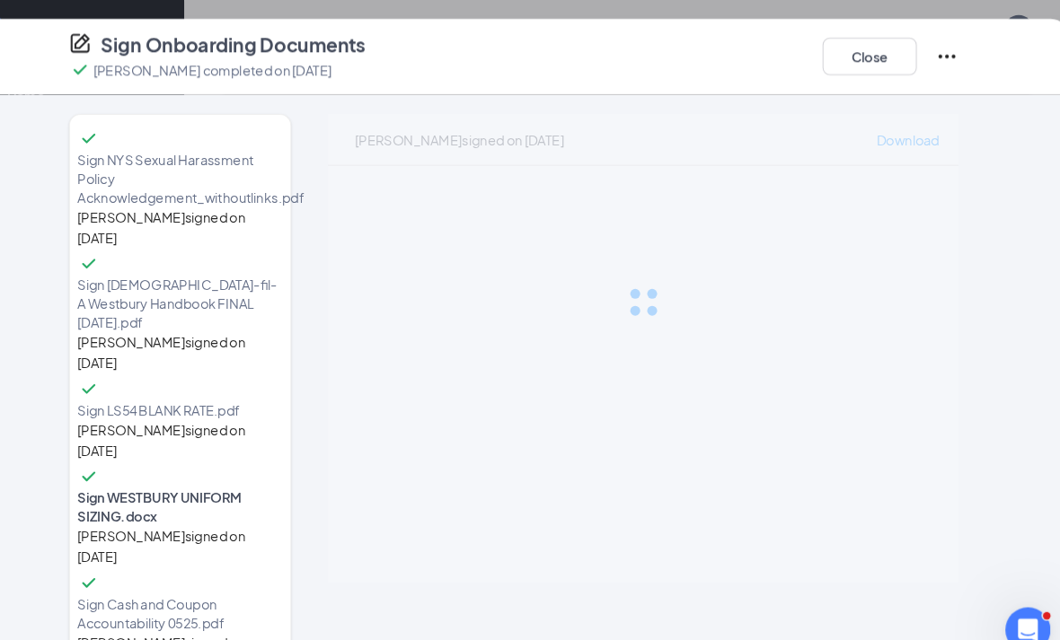
click at [890, 549] on div "[PERSON_NAME] signed on [DATE] Download" at bounding box center [653, 332] width 601 height 447
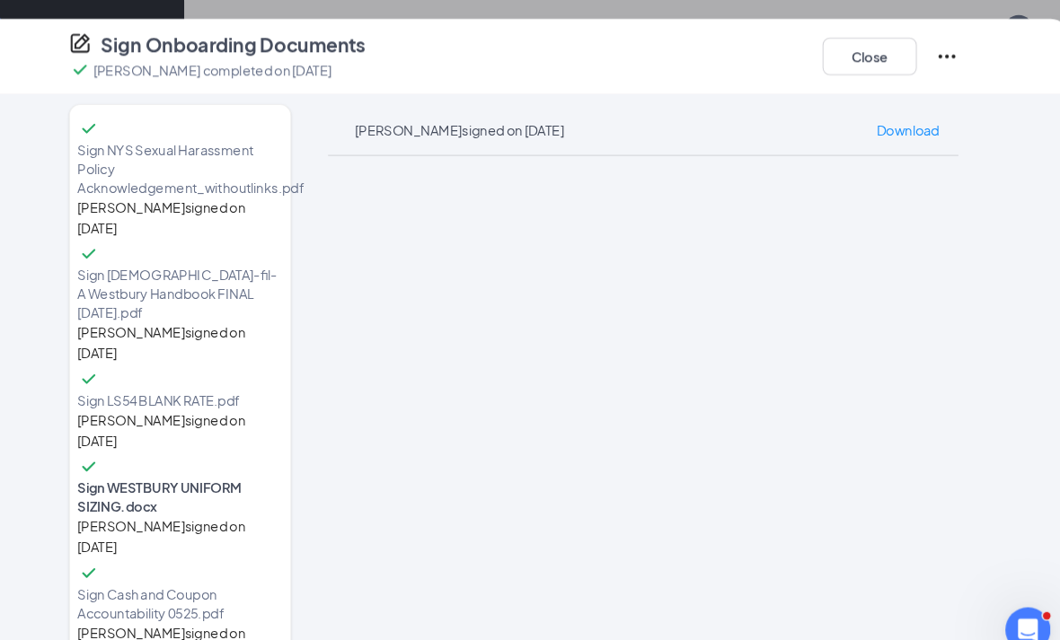
scroll to position [18, 0]
